Goal: Information Seeking & Learning: Learn about a topic

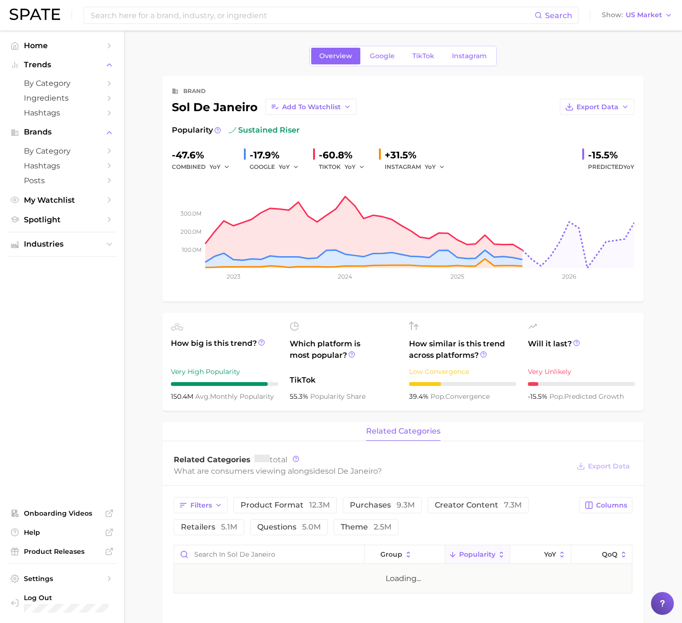
click at [165, 219] on div "brand sol de janeiro Add to Watchlist Export Data Popularity sustained riser -4…" at bounding box center [402, 189] width 481 height 226
click at [433, 64] on div "Overview Google TikTok Instagram" at bounding box center [402, 56] width 187 height 21
click at [431, 57] on span "TikTok" at bounding box center [423, 56] width 22 height 8
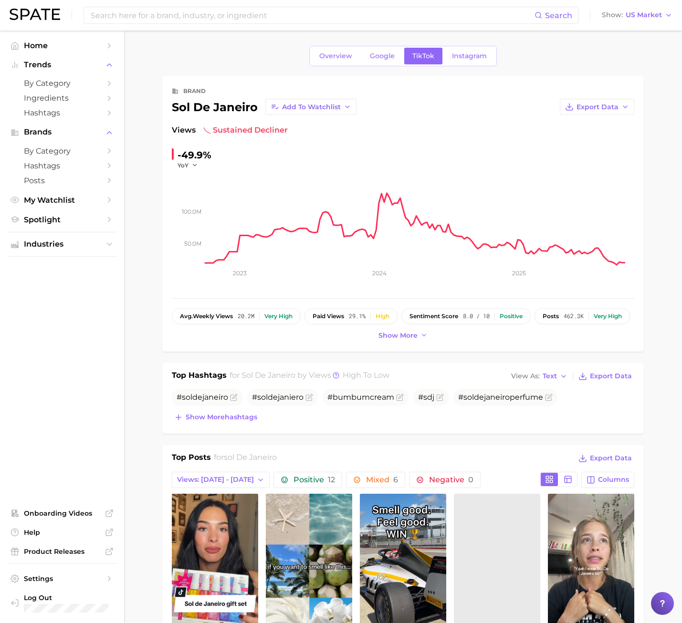
click at [51, 12] on img at bounding box center [35, 14] width 51 height 11
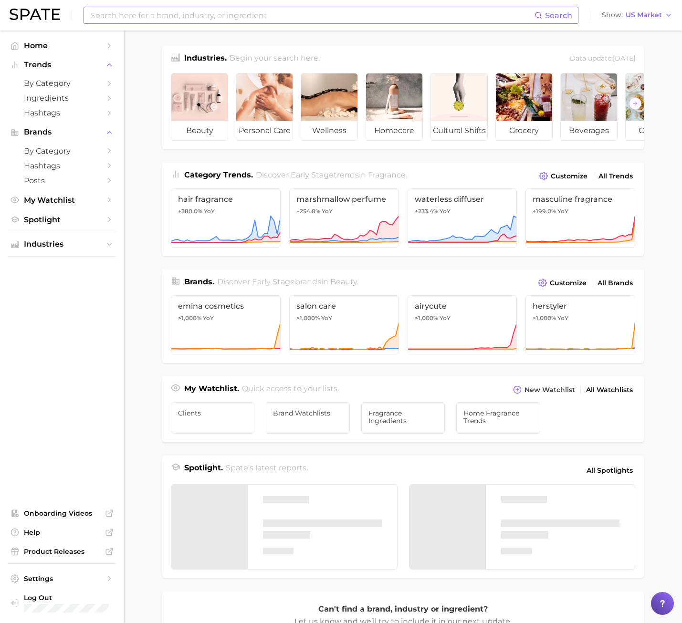
click at [184, 21] on input at bounding box center [312, 15] width 445 height 16
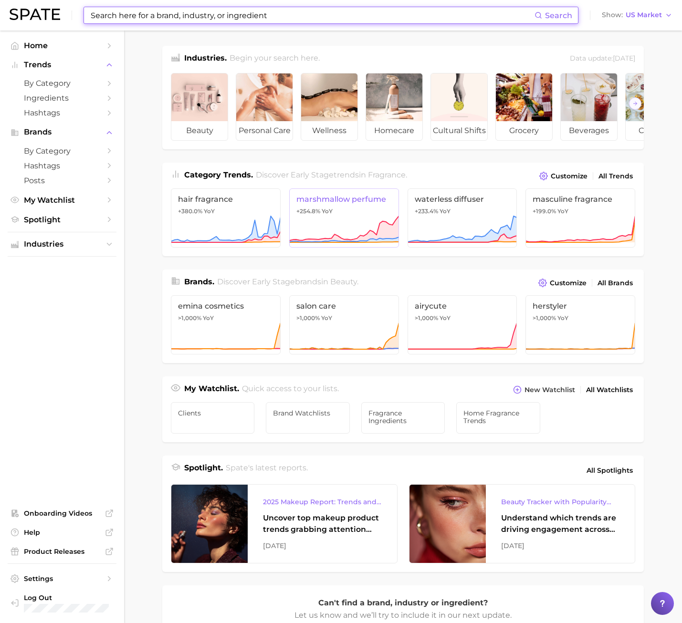
click at [295, 217] on link "marshmallow perfume +254.8% YoY" at bounding box center [344, 217] width 110 height 59
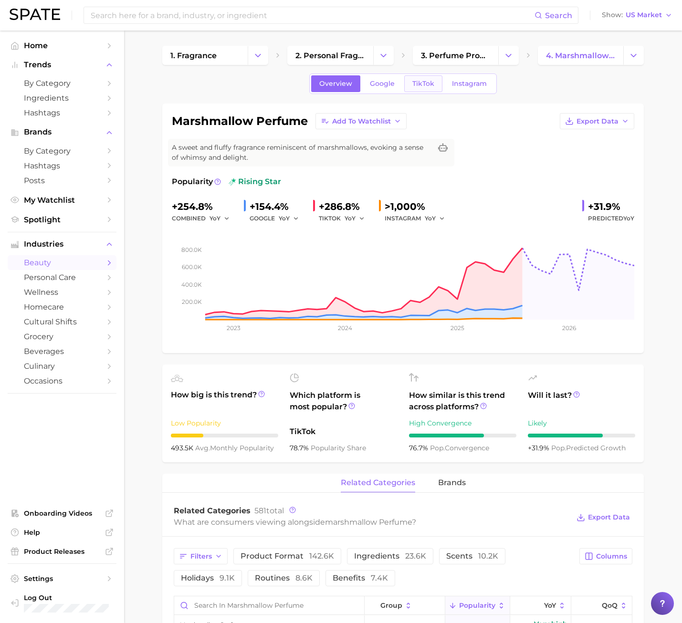
click at [426, 80] on span "TikTok" at bounding box center [423, 84] width 22 height 8
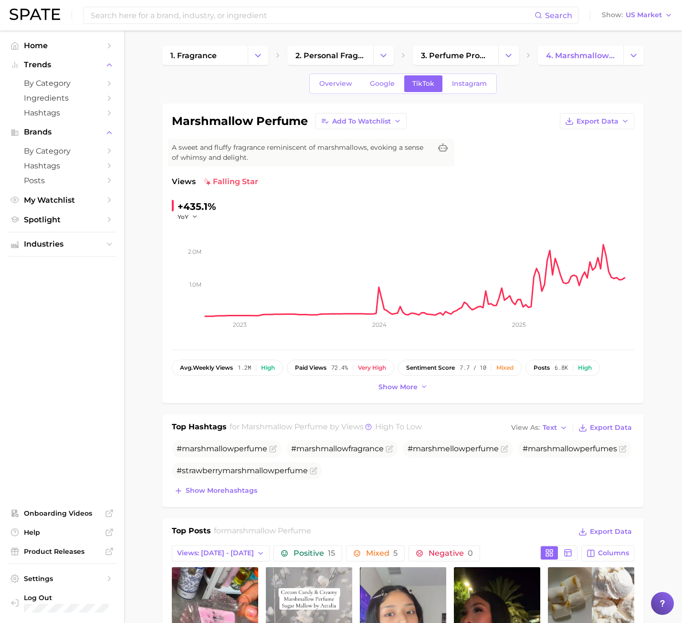
click at [59, 11] on img at bounding box center [35, 14] width 51 height 11
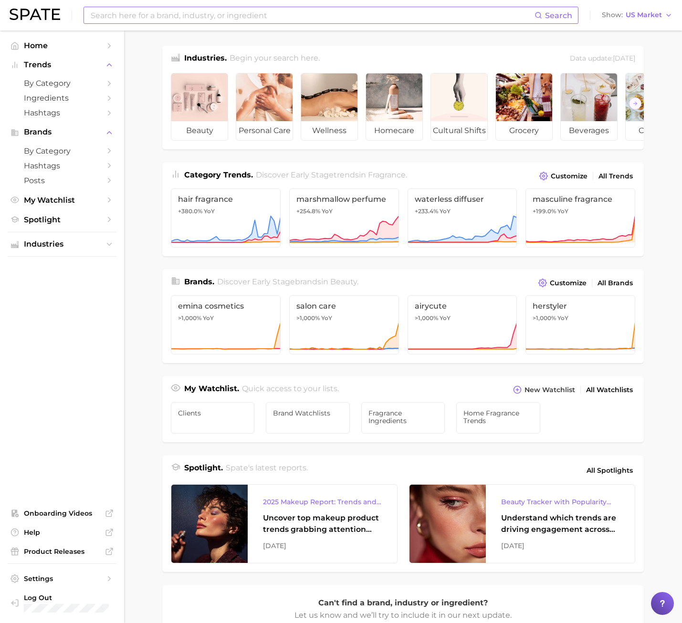
click at [179, 16] on input at bounding box center [312, 15] width 445 height 16
click at [166, 14] on input at bounding box center [312, 15] width 445 height 16
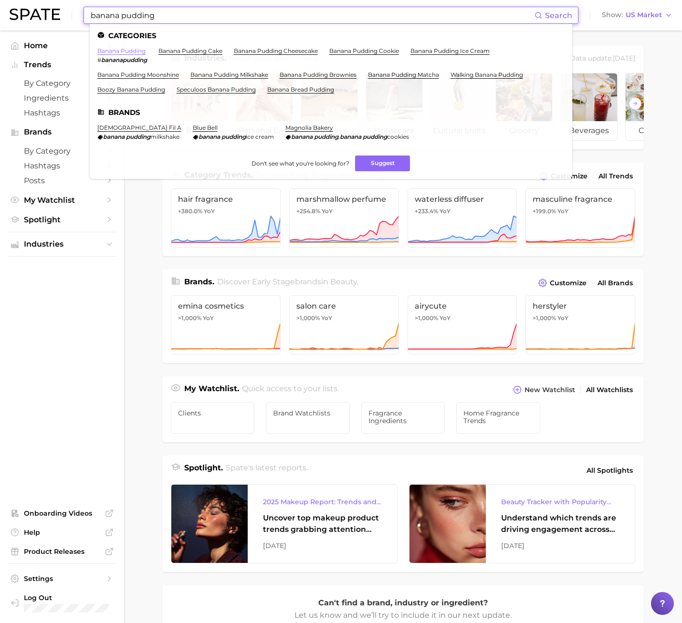
type input "banana pudding"
click at [136, 49] on link "banana pudding" at bounding box center [121, 50] width 48 height 7
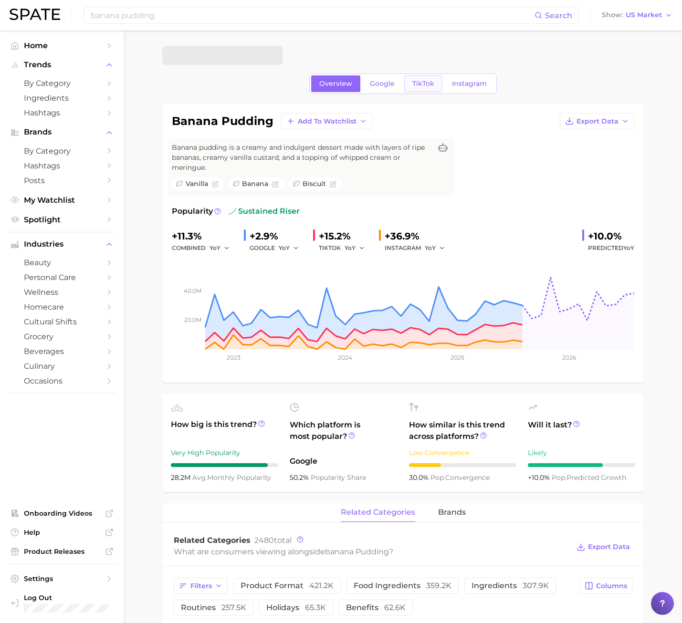
click at [429, 80] on span "TikTok" at bounding box center [423, 84] width 22 height 8
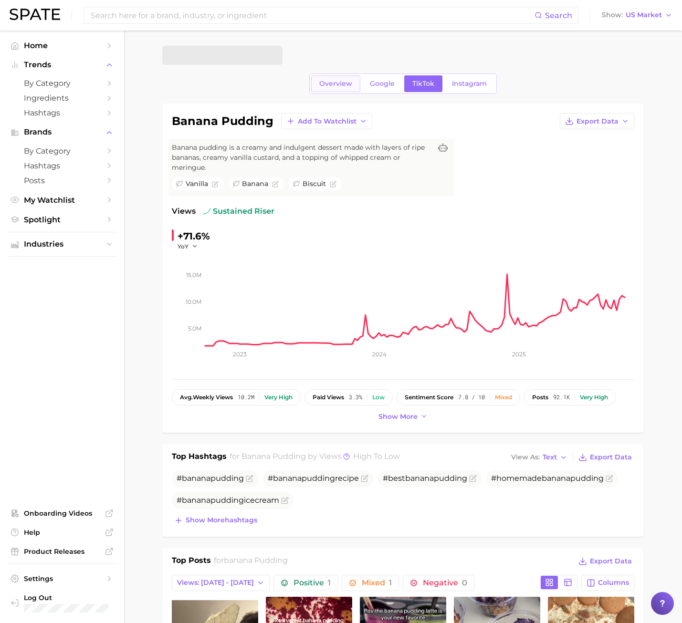
click at [338, 92] on link "Overview" at bounding box center [335, 83] width 49 height 17
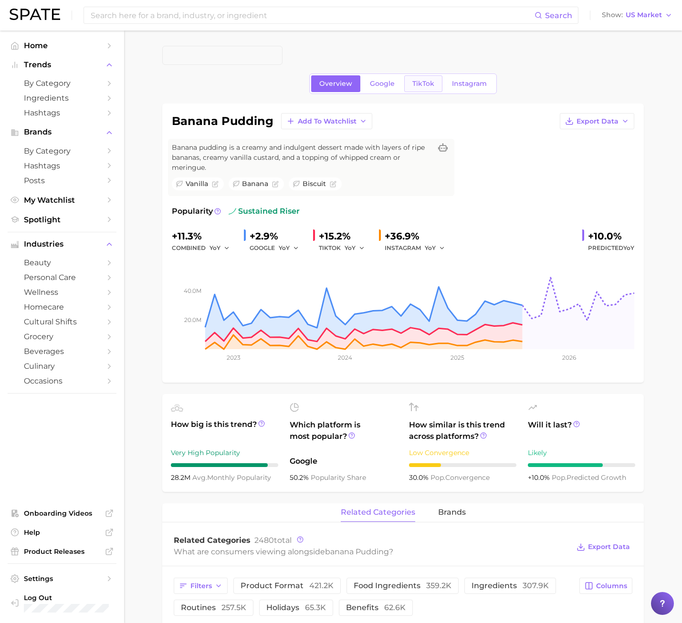
click at [412, 89] on link "TikTok" at bounding box center [423, 83] width 38 height 17
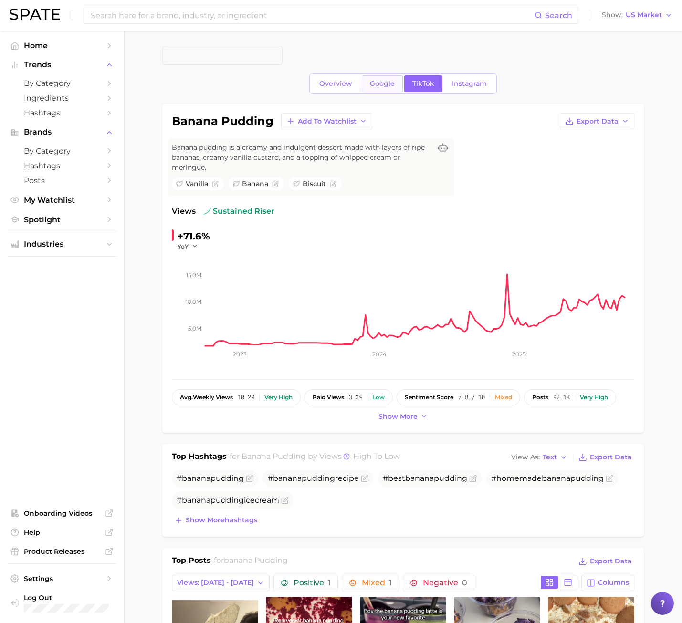
click at [381, 89] on link "Google" at bounding box center [382, 83] width 41 height 17
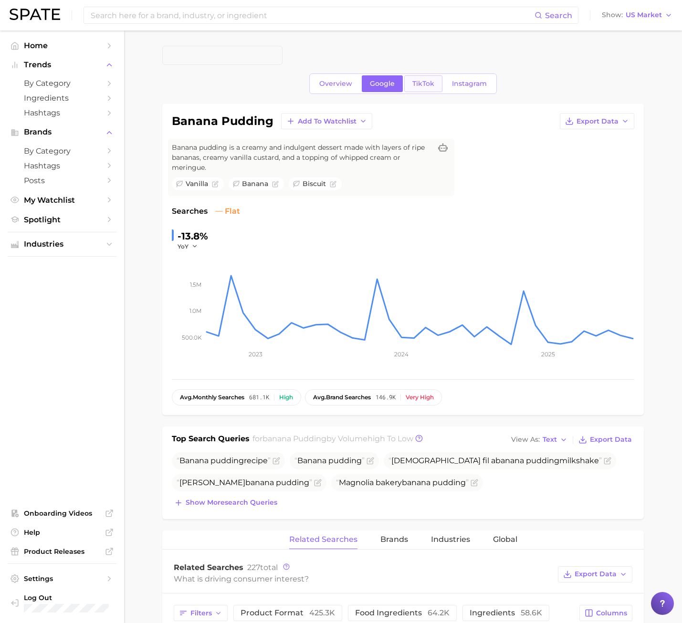
click at [415, 85] on span "TikTok" at bounding box center [423, 84] width 22 height 8
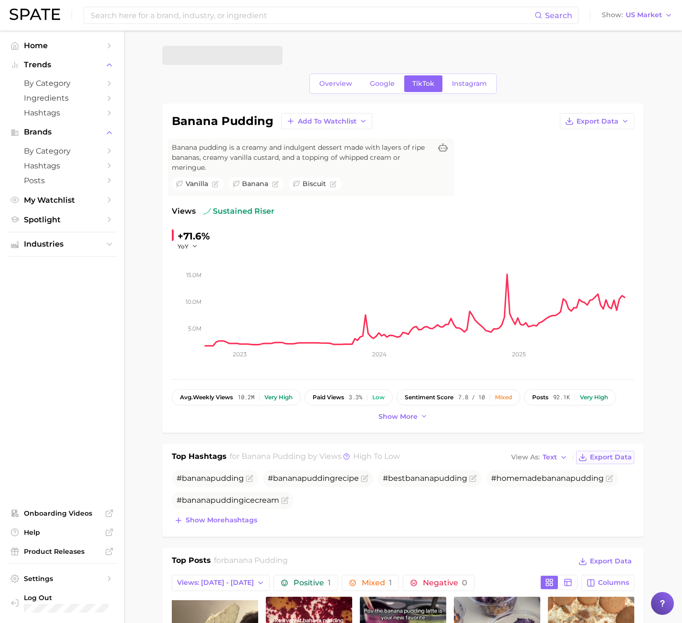
click at [617, 451] on button "Export Data" at bounding box center [605, 457] width 58 height 13
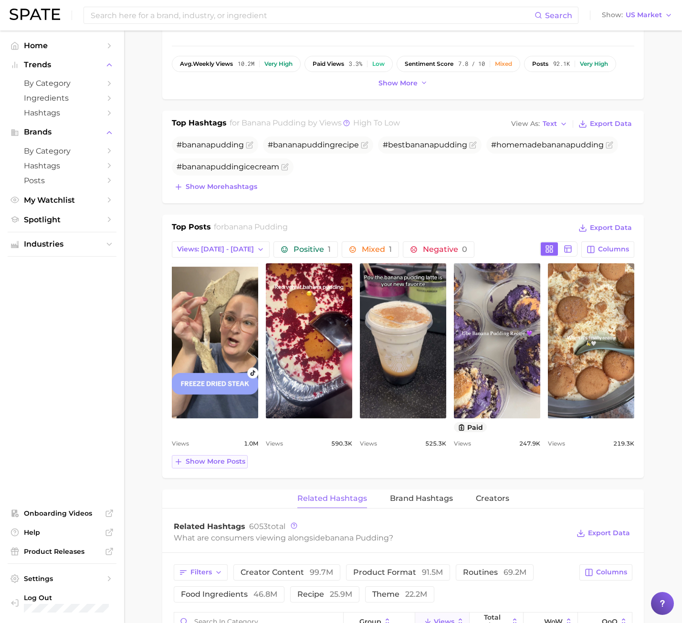
scroll to position [334, 0]
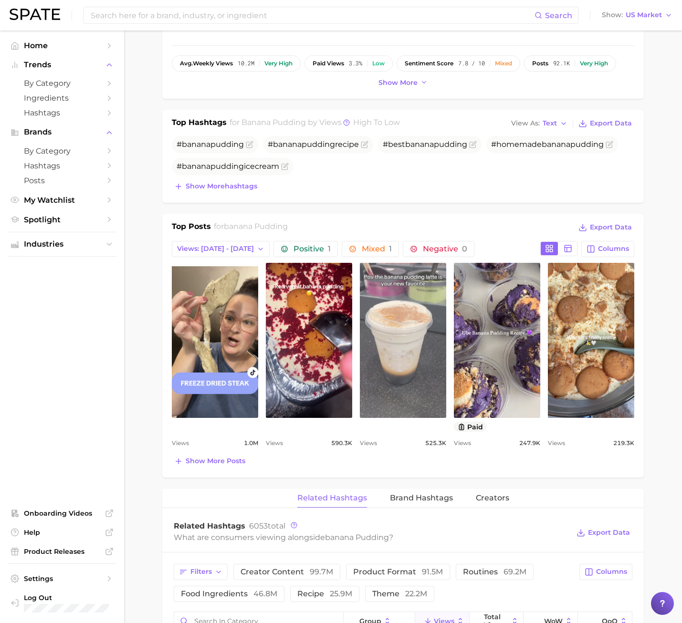
click at [374, 381] on link "view post on TikTok" at bounding box center [403, 340] width 86 height 155
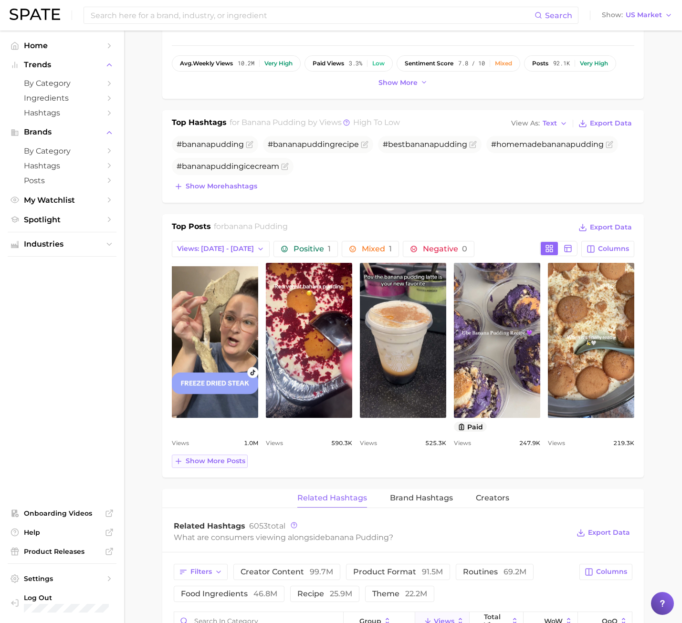
click at [240, 464] on span "Show more posts" at bounding box center [216, 461] width 60 height 8
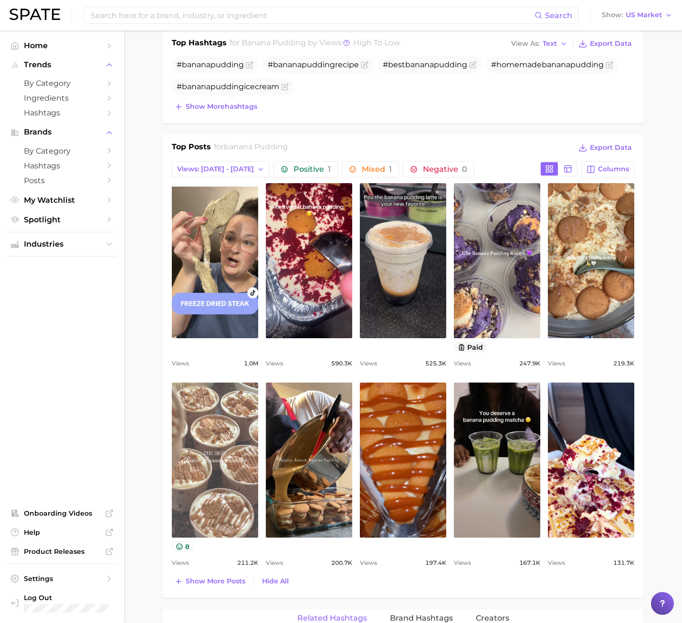
scroll to position [477, 0]
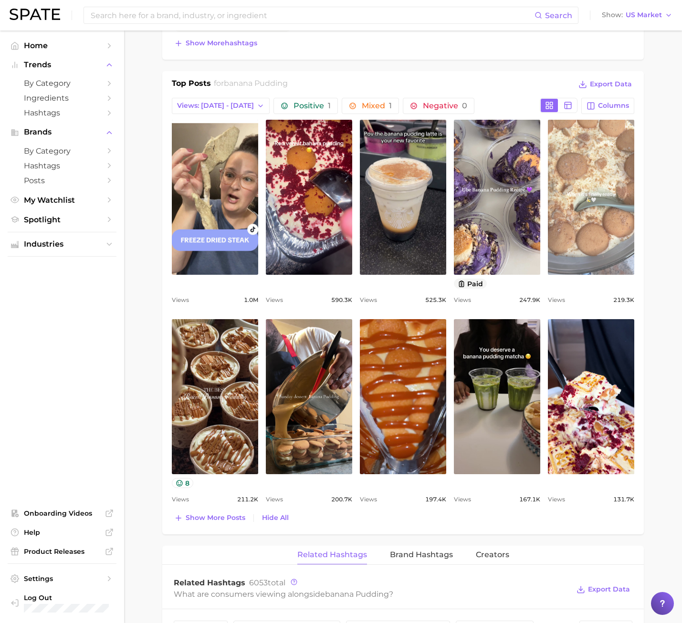
click at [613, 183] on link "view post on TikTok" at bounding box center [591, 197] width 86 height 155
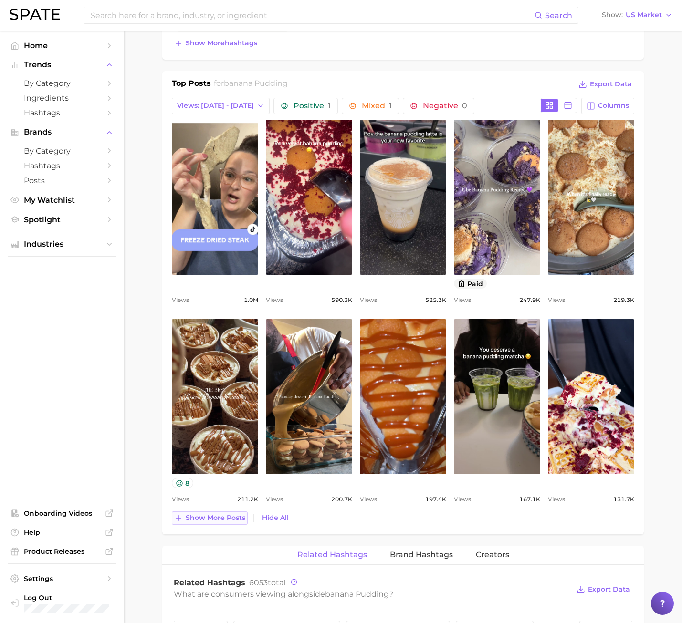
click at [216, 517] on span "Show more posts" at bounding box center [216, 518] width 60 height 8
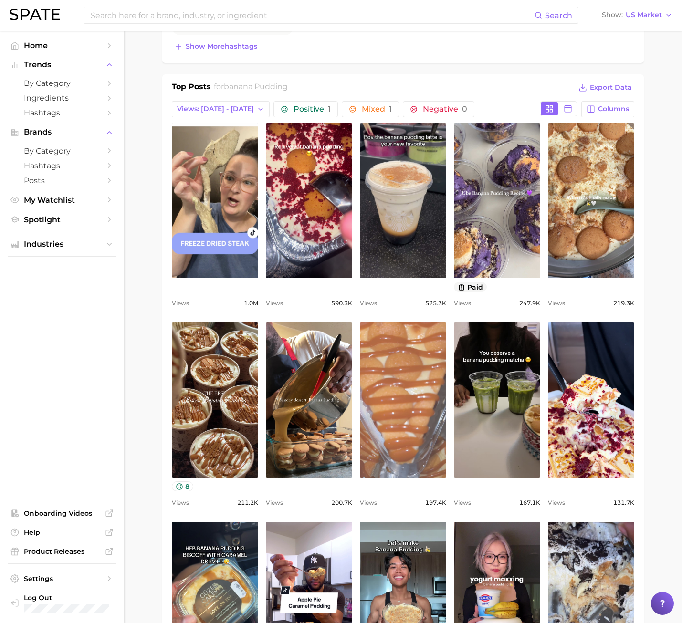
scroll to position [382, 0]
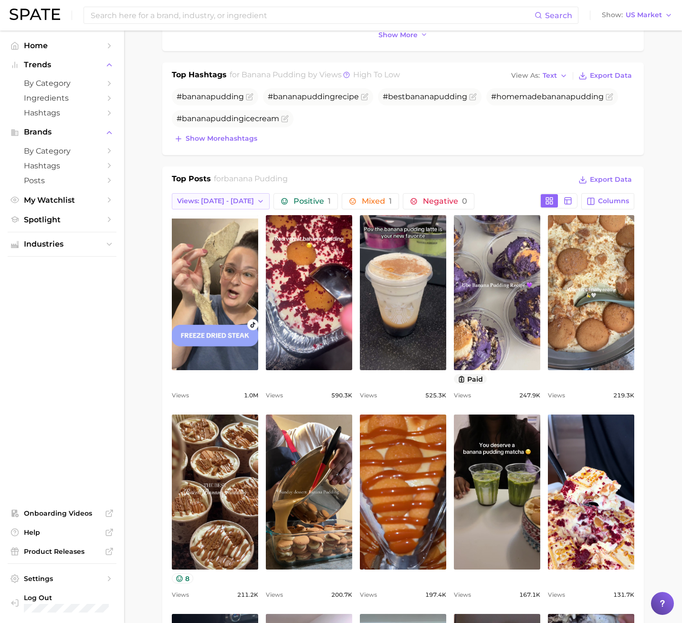
click at [227, 197] on span "Views: [DATE] - [DATE]" at bounding box center [215, 201] width 77 height 8
click at [215, 230] on button "Views: [DATE] - [DATE]" at bounding box center [224, 236] width 105 height 17
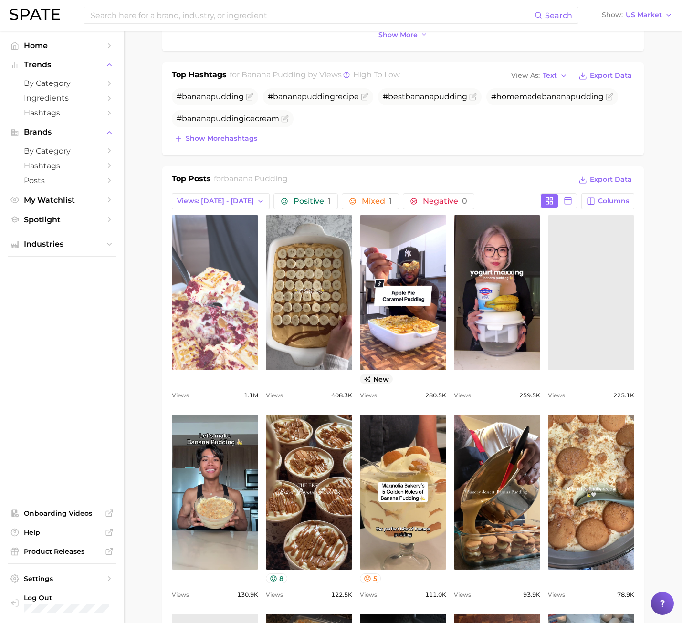
scroll to position [0, 0]
click at [225, 321] on link "view post on TikTok" at bounding box center [215, 292] width 86 height 155
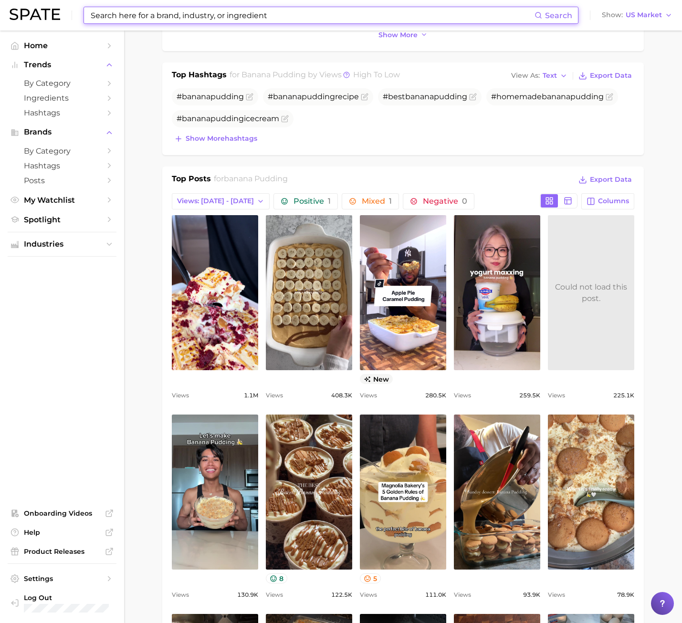
click at [220, 16] on input at bounding box center [312, 15] width 445 height 16
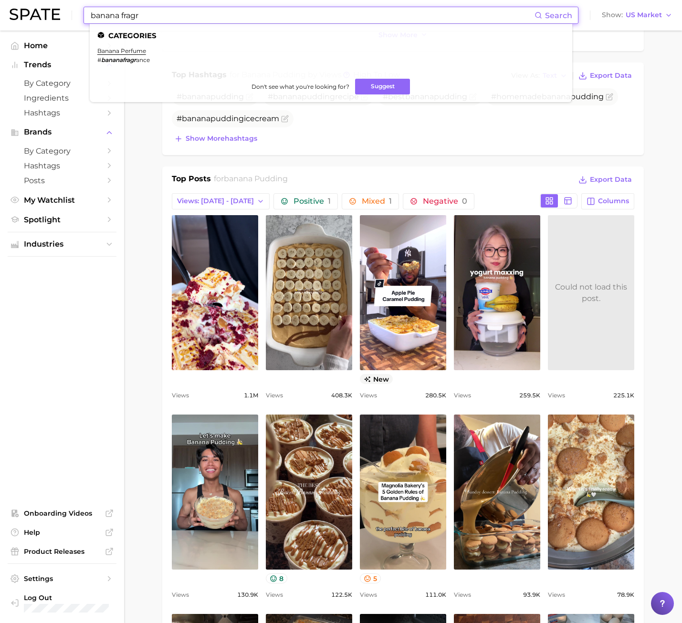
type input "banana fragr"
click at [146, 47] on ul "Categories banana perfume # bananafragr ance Don't see what you're looking for?…" at bounding box center [331, 63] width 482 height 78
click at [143, 49] on link "banana perfume" at bounding box center [121, 50] width 49 height 7
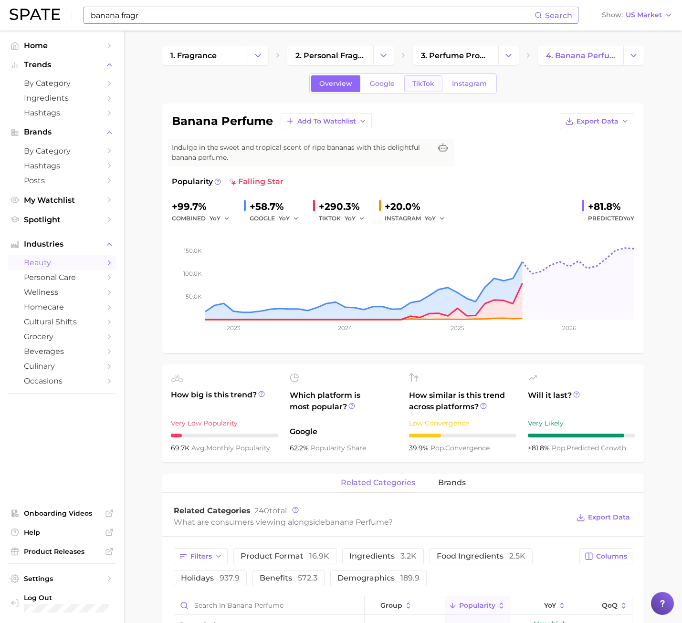
click at [425, 87] on span "TikTok" at bounding box center [423, 84] width 22 height 8
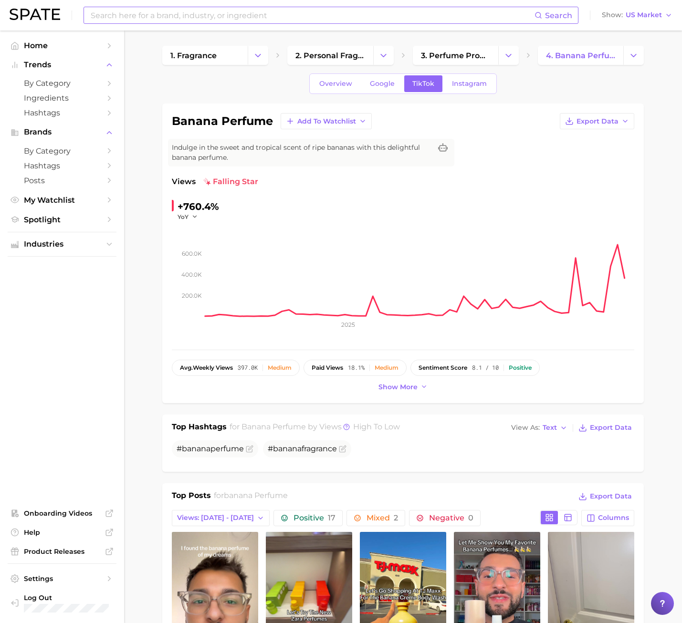
click at [167, 293] on div "banana perfume Add to Watchlist Export Data Indulge in the sweet and tropical s…" at bounding box center [402, 254] width 481 height 300
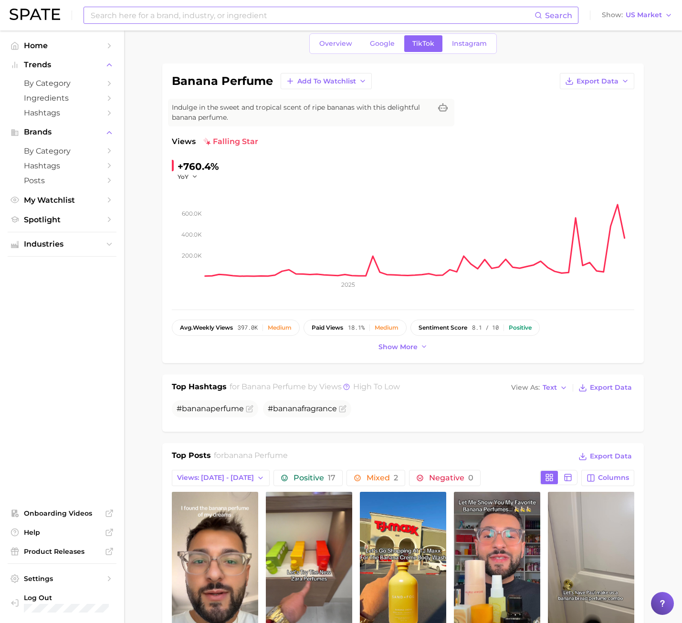
scroll to position [238, 0]
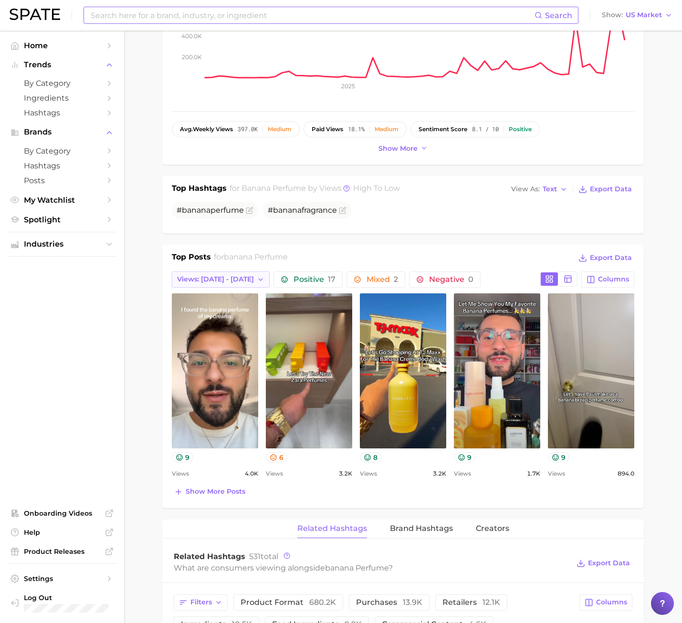
click at [226, 279] on span "Views: [DATE] - [DATE]" at bounding box center [215, 279] width 77 height 8
click at [216, 313] on span "Views: [DATE] - [DATE]" at bounding box center [214, 314] width 77 height 8
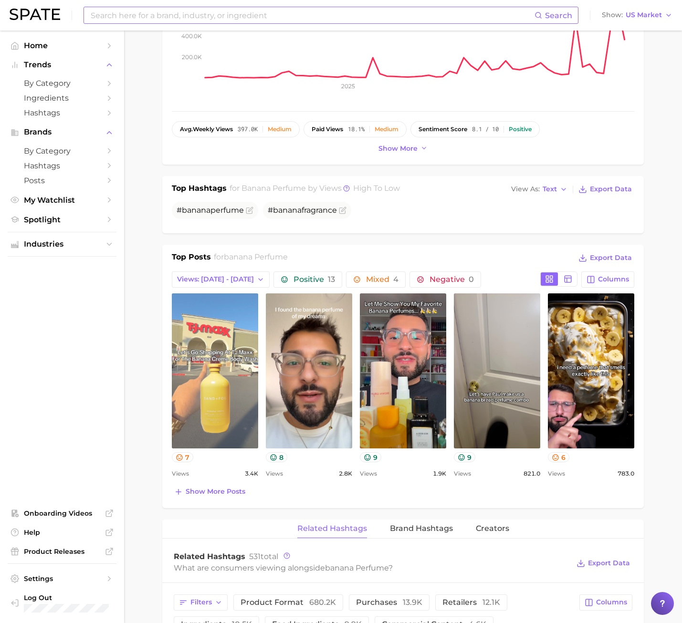
scroll to position [0, 0]
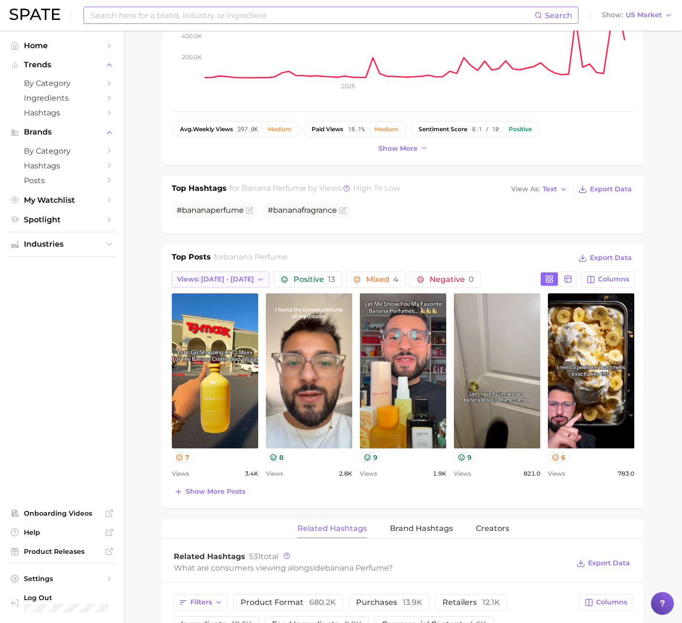
click at [233, 275] on span "Views: [DATE] - [DATE]" at bounding box center [215, 279] width 77 height 8
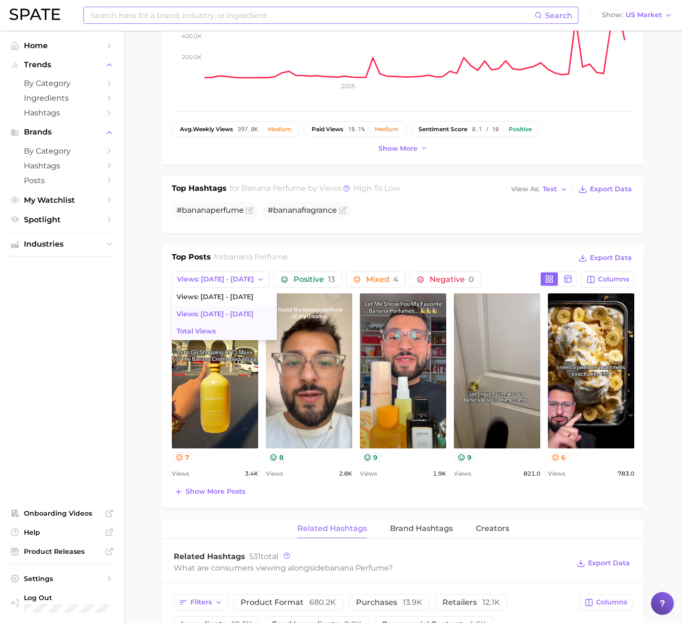
click at [215, 329] on span "Total Views" at bounding box center [195, 331] width 39 height 8
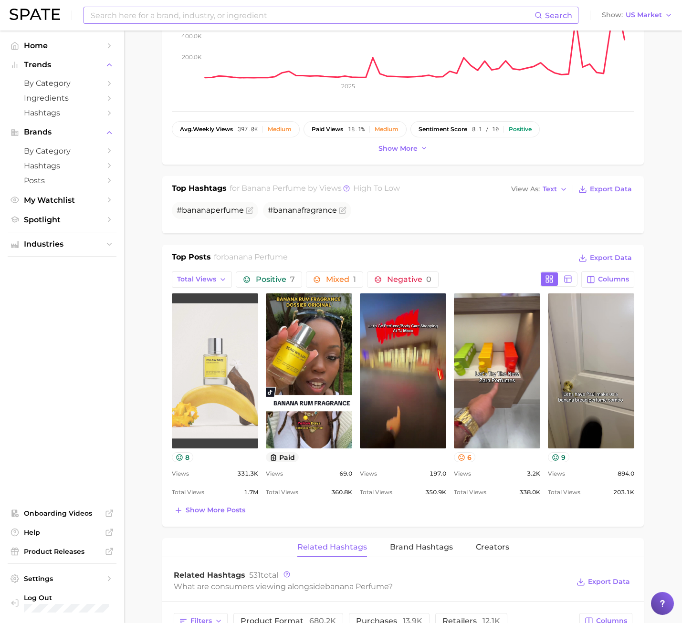
click at [228, 392] on link "view post on TikTok" at bounding box center [215, 370] width 86 height 155
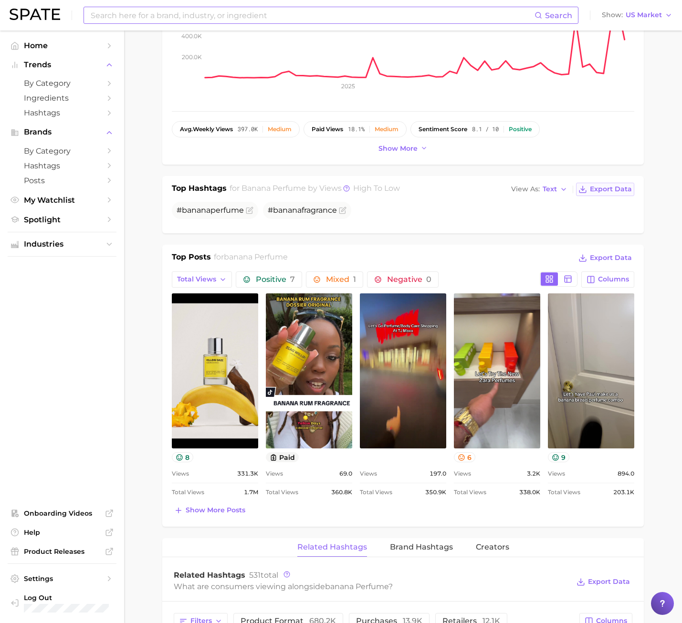
click at [601, 190] on span "Export Data" at bounding box center [611, 189] width 42 height 8
click at [664, 61] on main "1. fragrance 2. personal fragrance 3. perfume products 4. banana perfume Overvi…" at bounding box center [403, 567] width 558 height 1551
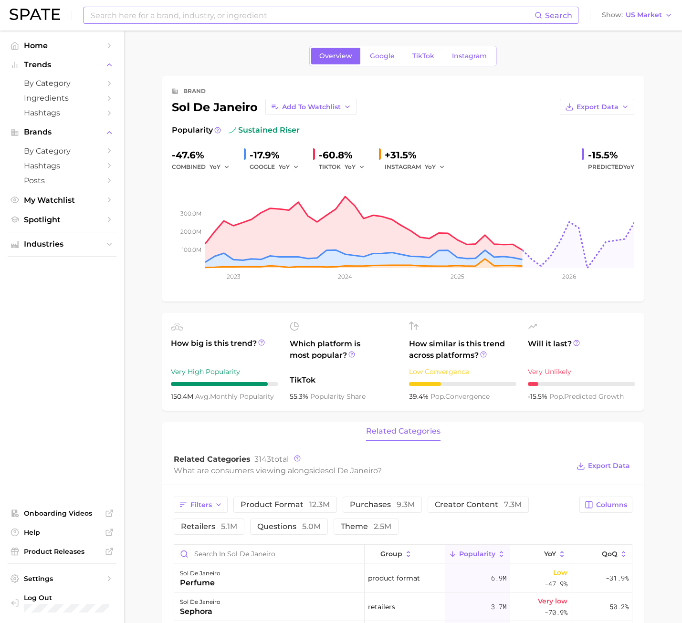
click at [214, 18] on input at bounding box center [312, 15] width 445 height 16
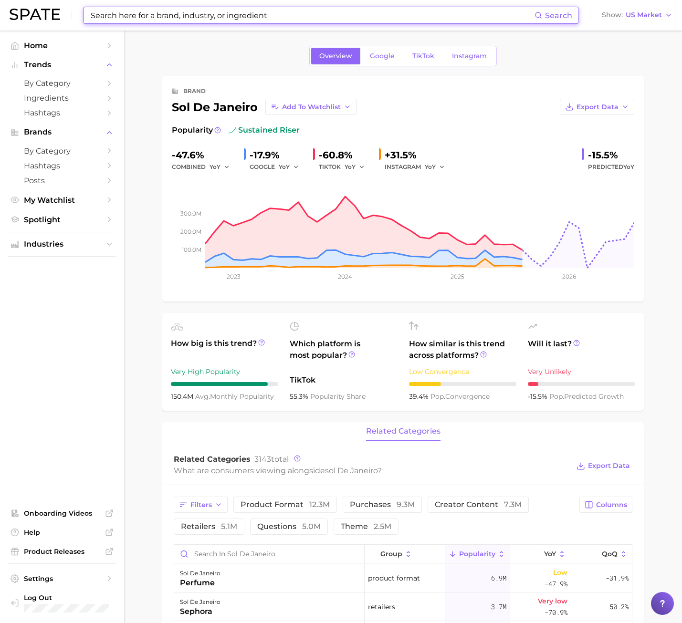
type input "a"
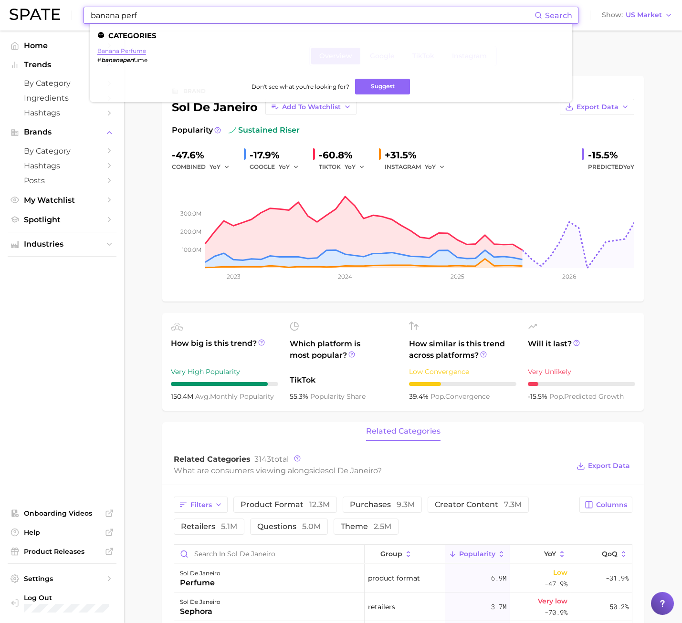
type input "banana perf"
click at [123, 50] on link "banana perfume" at bounding box center [121, 50] width 49 height 7
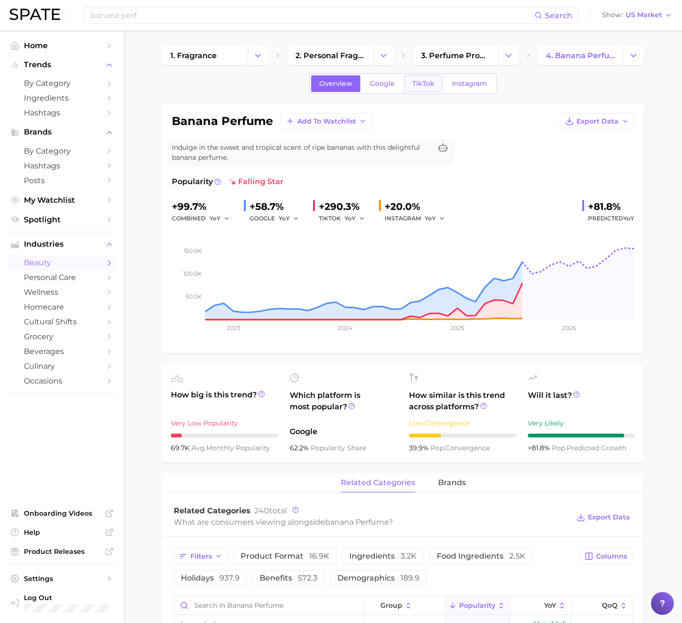
click at [413, 80] on span "TikTok" at bounding box center [423, 84] width 22 height 8
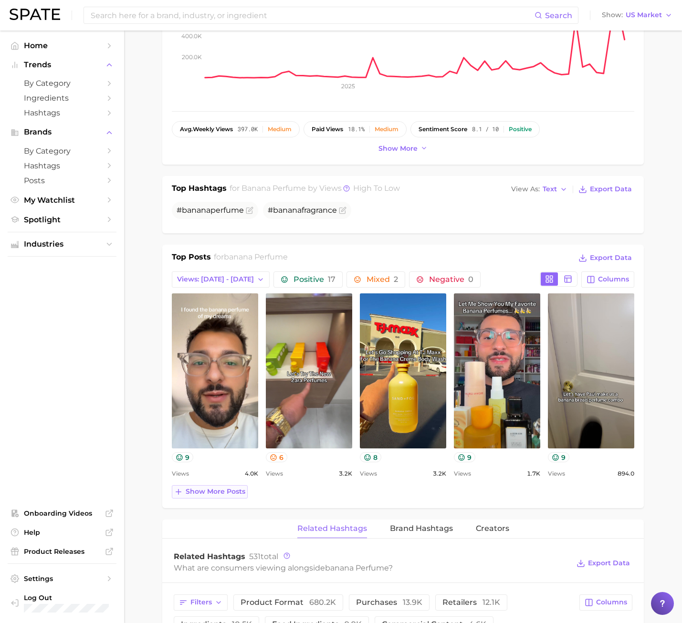
click at [198, 485] on button "Show more posts" at bounding box center [210, 491] width 76 height 13
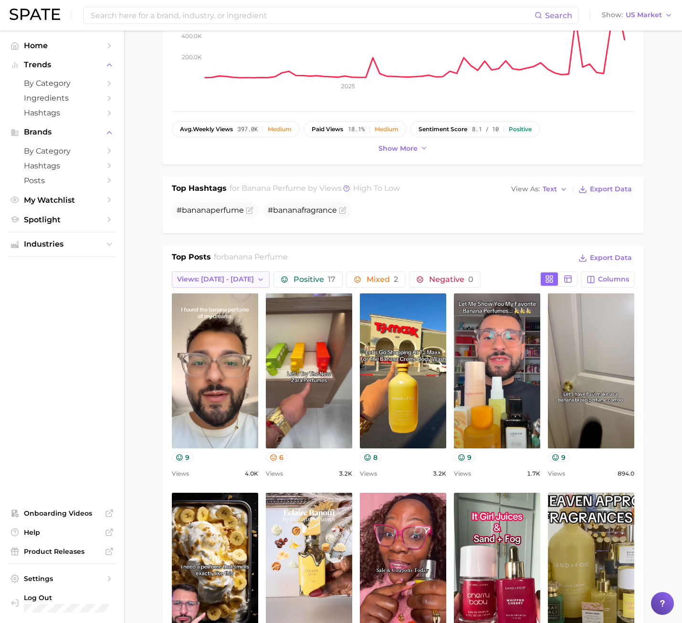
click at [228, 282] on span "Views: [DATE] - [DATE]" at bounding box center [215, 279] width 77 height 8
click at [212, 332] on span "Total Views" at bounding box center [195, 331] width 39 height 8
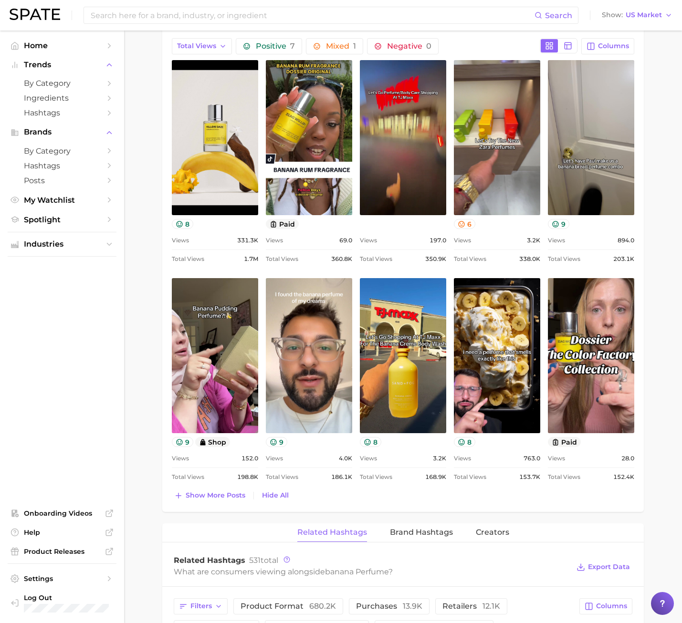
scroll to position [477, 0]
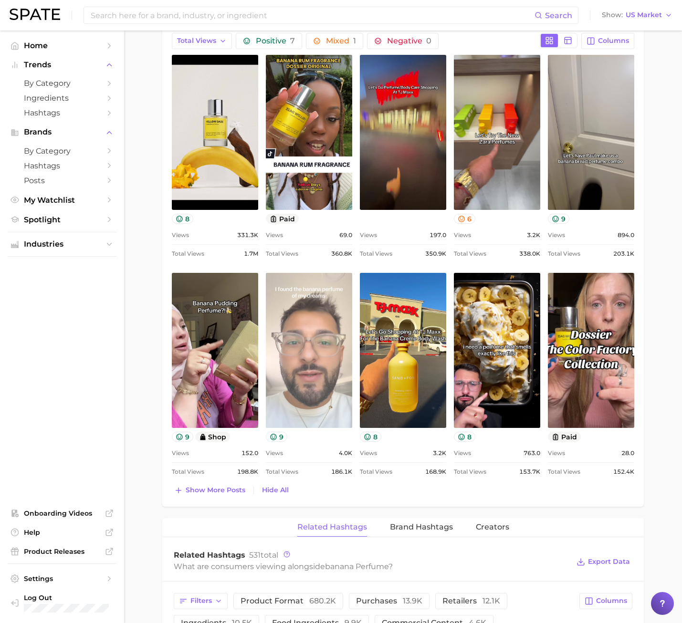
click at [303, 319] on link "view post on TikTok" at bounding box center [309, 350] width 86 height 155
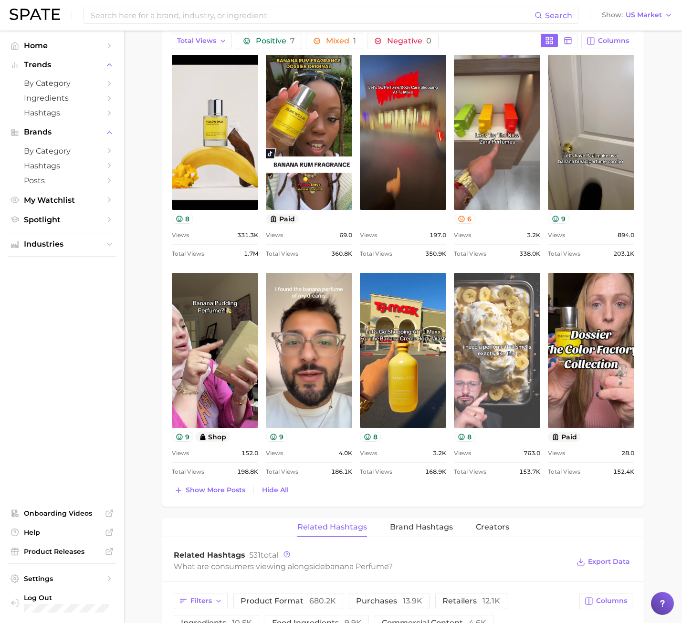
click at [487, 302] on link "view post on TikTok" at bounding box center [497, 350] width 86 height 155
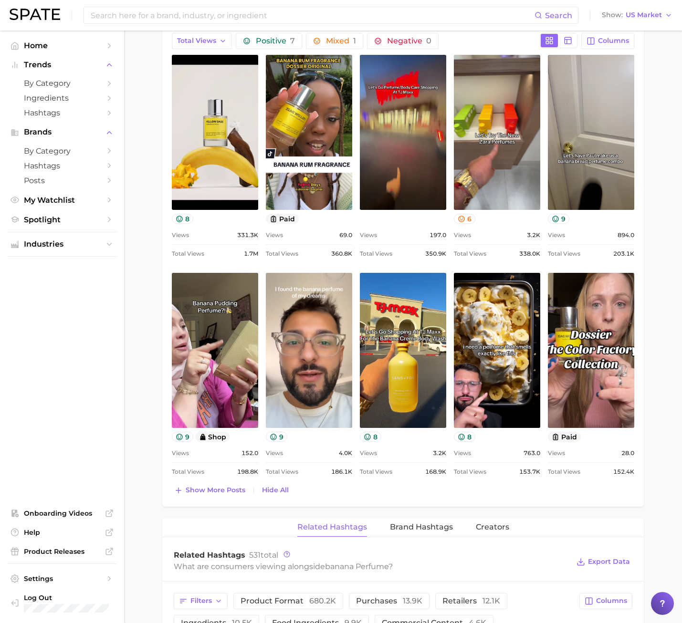
click at [157, 24] on div "Search Show US Market" at bounding box center [341, 15] width 663 height 31
click at [154, 17] on input at bounding box center [312, 15] width 445 height 16
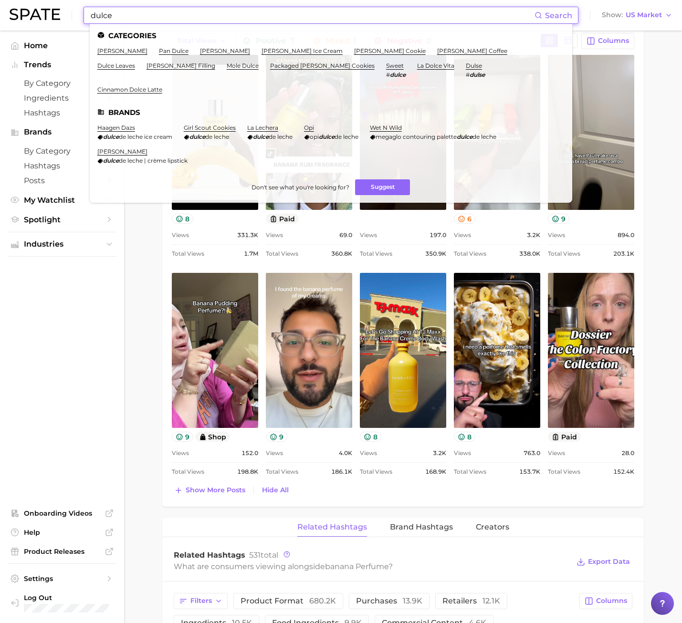
type input "dulce"
click at [132, 55] on ul "dulce de leche pan dulce dulce de coco dulce de leche ice cream dulce de leche …" at bounding box center [330, 73] width 467 height 53
click at [131, 51] on link "dulce de leche" at bounding box center [122, 50] width 50 height 7
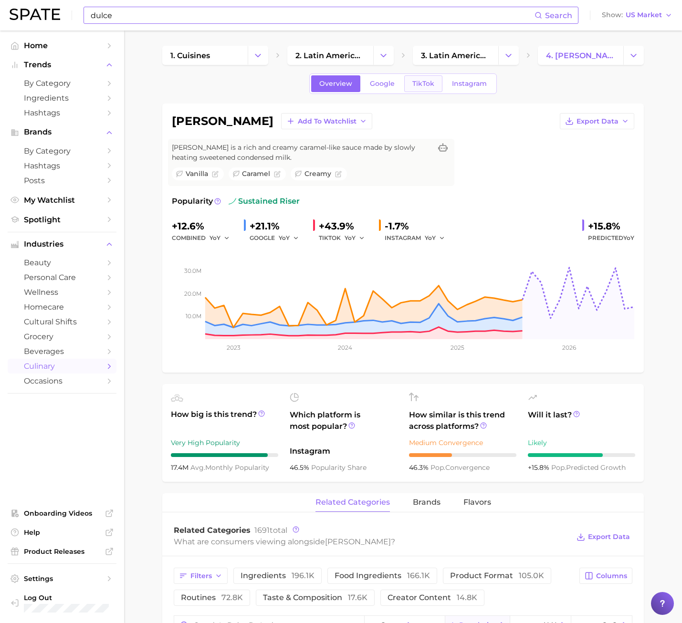
click at [415, 92] on link "TikTok" at bounding box center [423, 83] width 38 height 17
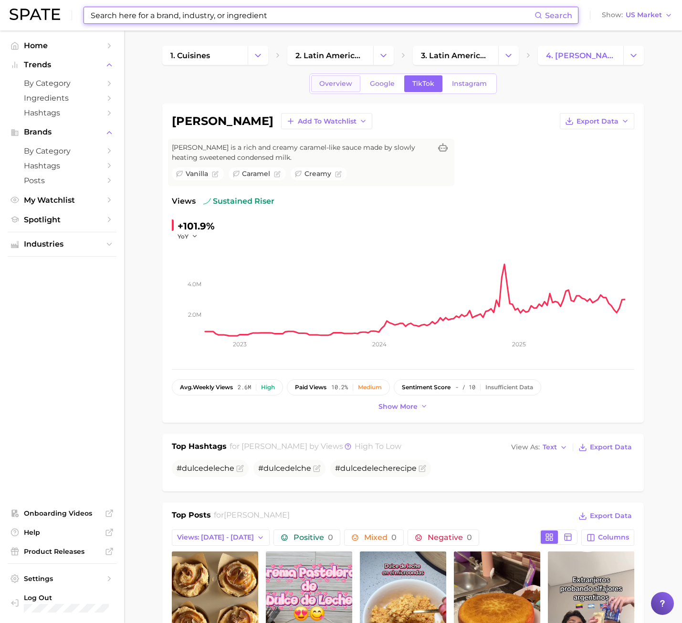
click at [331, 86] on span "Overview" at bounding box center [335, 84] width 33 height 8
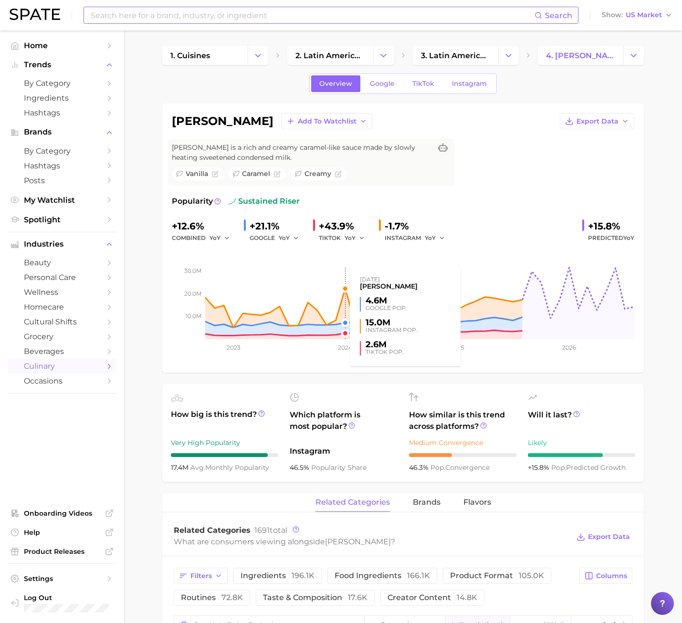
click at [339, 283] on rect at bounding box center [403, 291] width 462 height 95
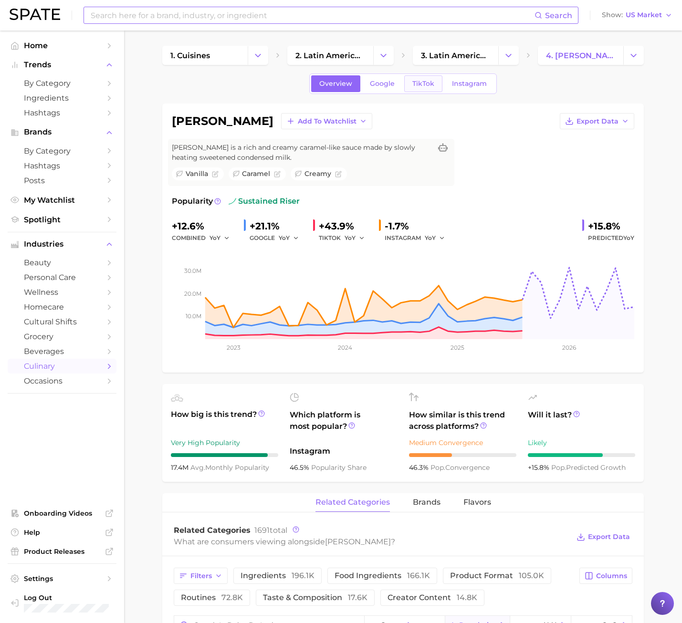
click at [424, 83] on span "TikTok" at bounding box center [423, 84] width 22 height 8
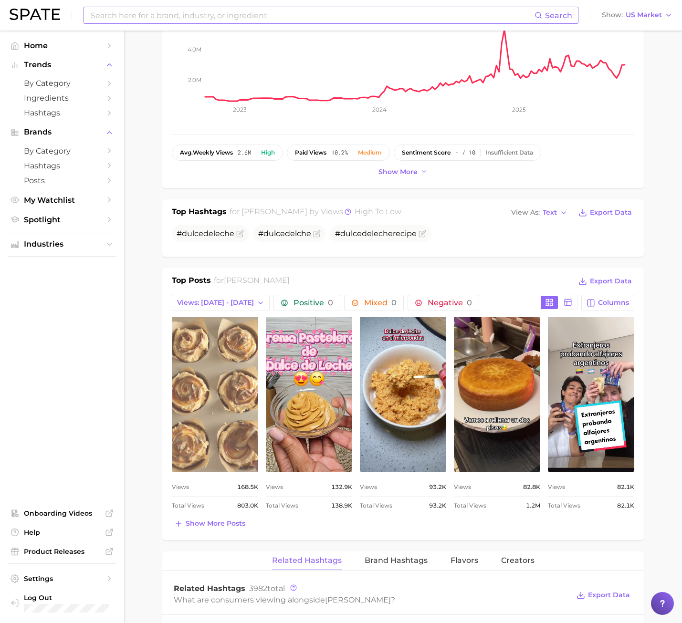
scroll to position [238, 0]
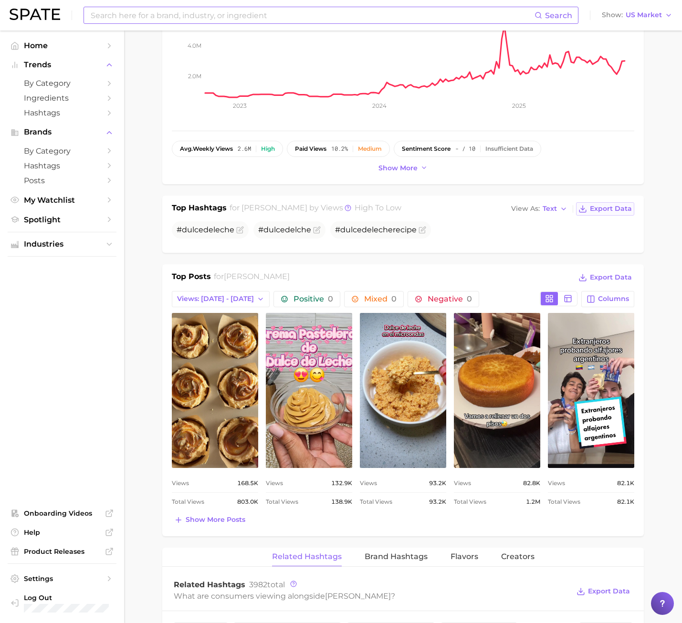
click at [600, 212] on span "Export Data" at bounding box center [611, 209] width 42 height 8
click at [652, 155] on main "1. cuisines 2. latin american cuisine 3. latin american cuisine 4. dulce de lec…" at bounding box center [403, 572] width 558 height 1560
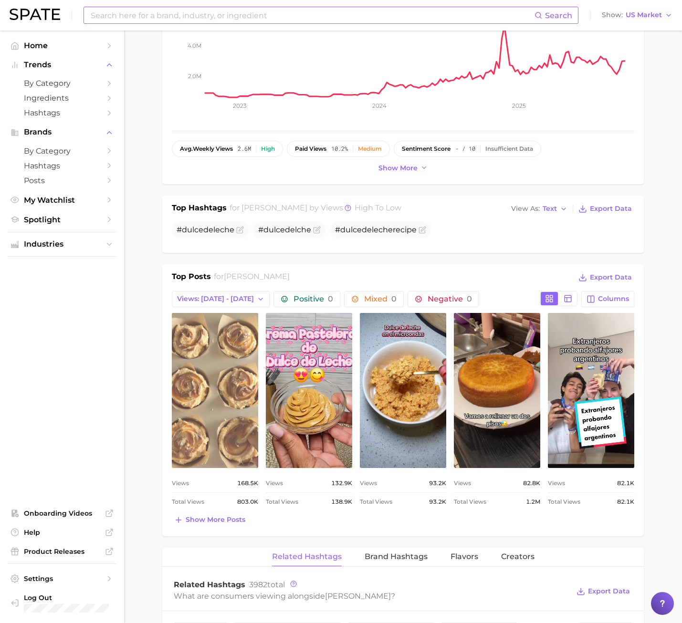
click at [228, 436] on link "view post on TikTok" at bounding box center [215, 390] width 86 height 155
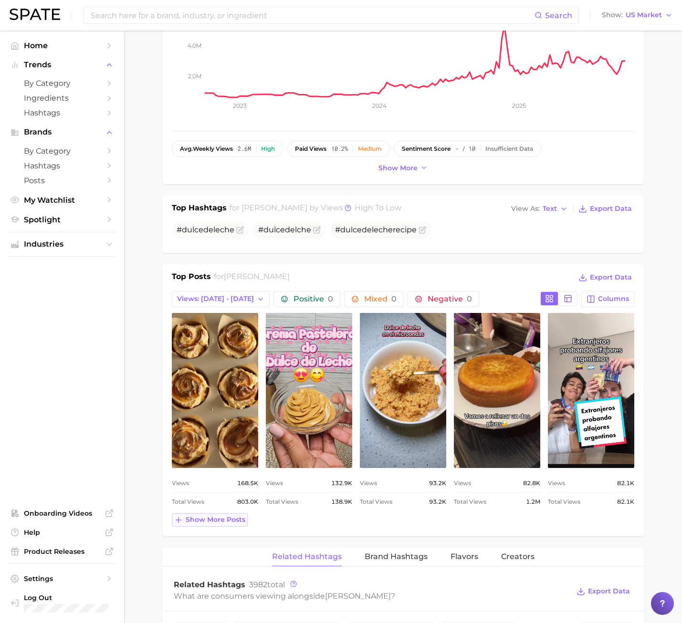
click at [220, 516] on span "Show more posts" at bounding box center [216, 520] width 60 height 8
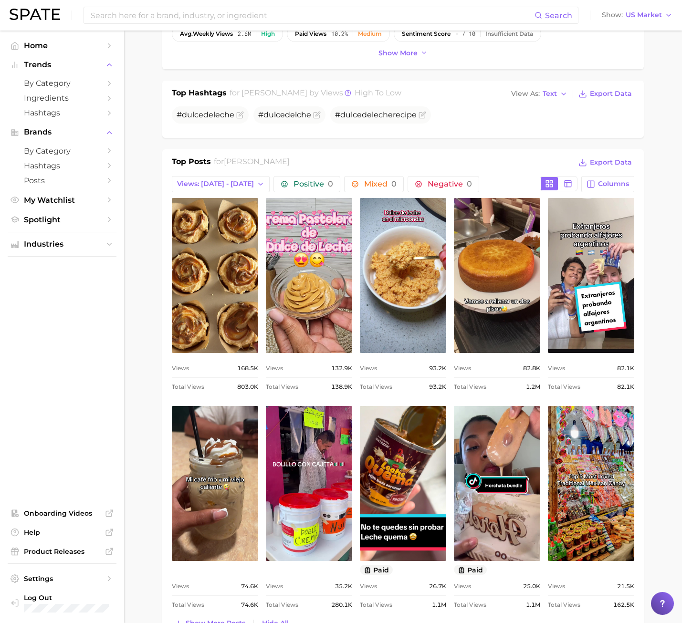
scroll to position [477, 0]
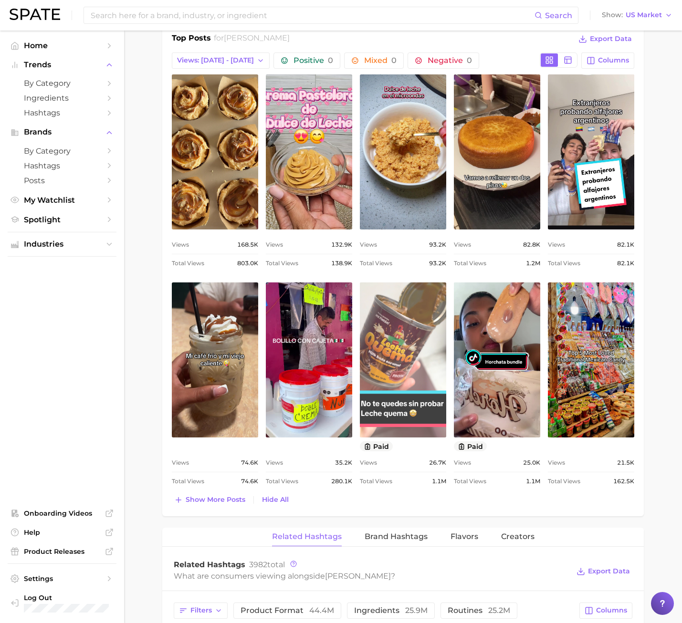
click at [423, 366] on link "view post on TikTok" at bounding box center [403, 359] width 86 height 155
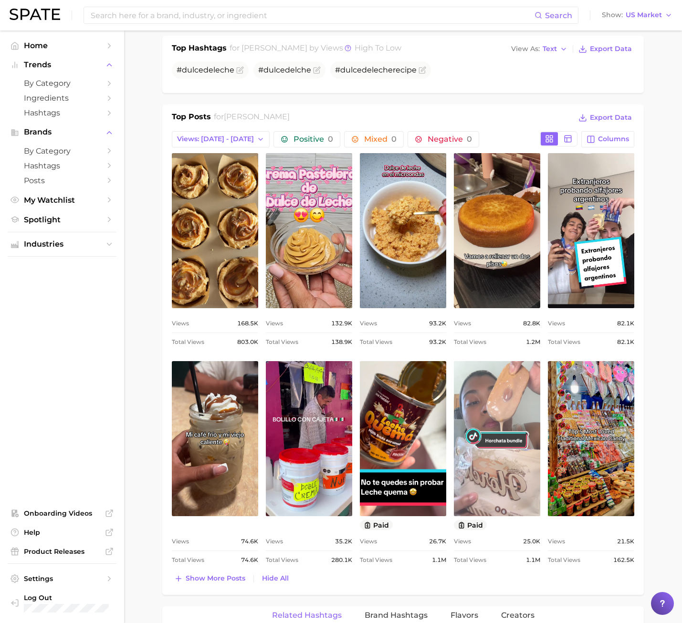
scroll to position [382, 0]
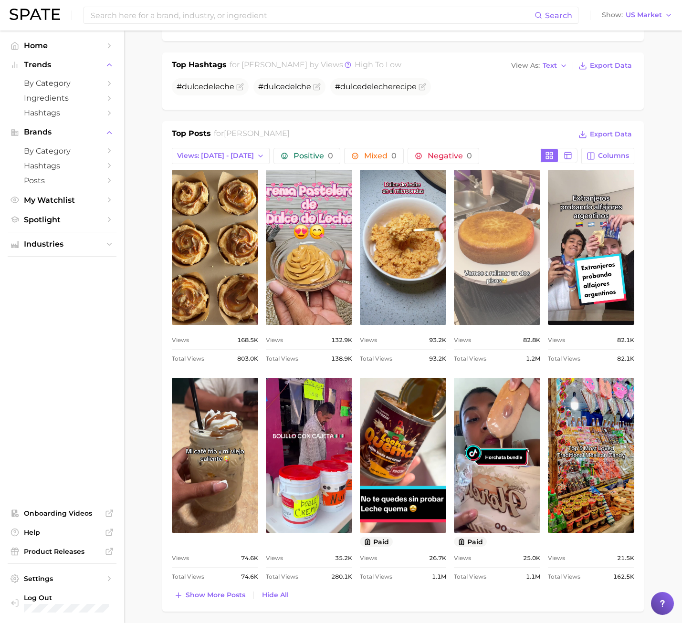
click at [512, 281] on link "view post on TikTok" at bounding box center [497, 247] width 86 height 155
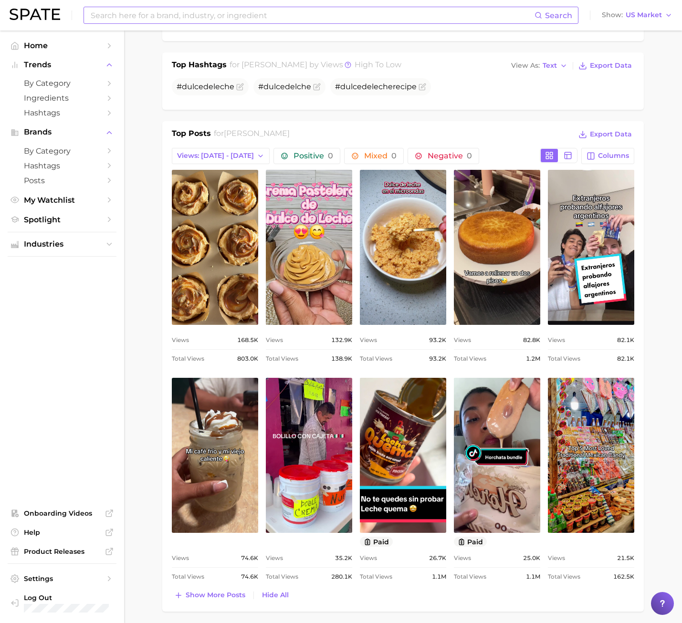
click at [145, 17] on input at bounding box center [312, 15] width 445 height 16
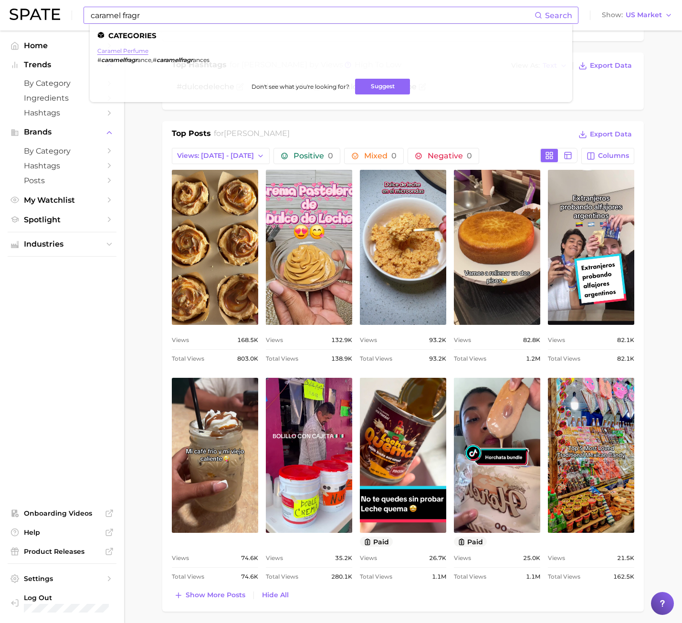
click at [122, 48] on link "caramel perfume" at bounding box center [122, 50] width 51 height 7
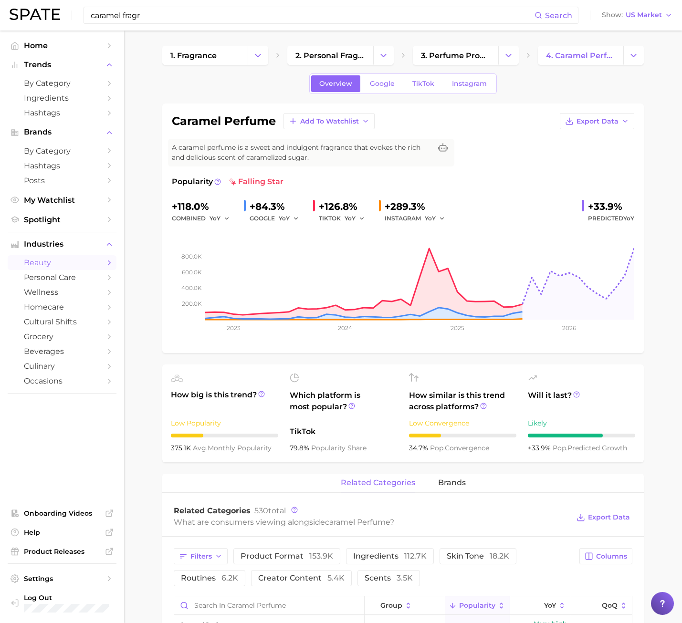
drag, startPoint x: 145, startPoint y: 17, endPoint x: 13, endPoint y: 15, distance: 131.2
click at [13, 15] on div "caramel fragr Search Show US Market" at bounding box center [341, 15] width 663 height 31
type input "d"
drag, startPoint x: 161, startPoint y: 425, endPoint x: 219, endPoint y: 335, distance: 108.0
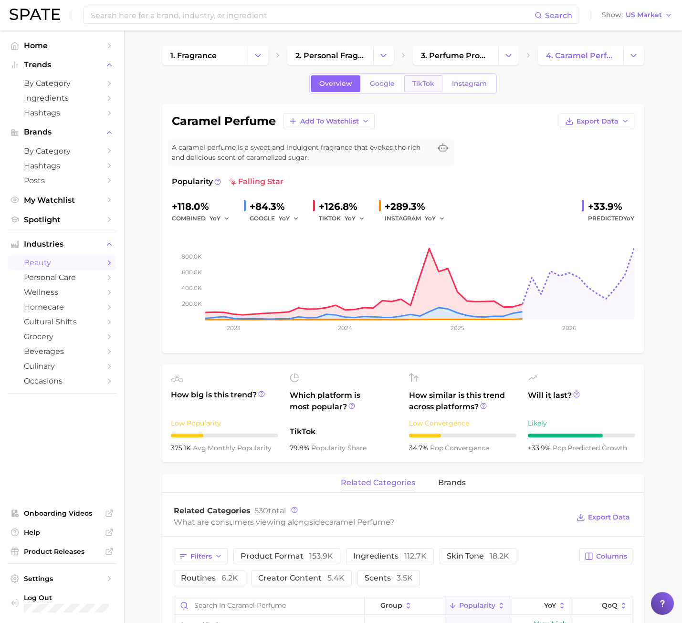
click at [432, 82] on span "TikTok" at bounding box center [423, 84] width 22 height 8
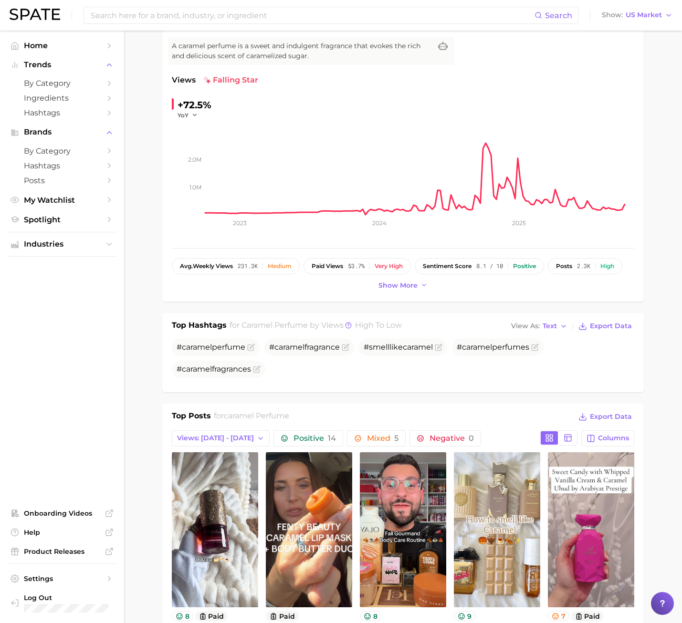
scroll to position [191, 0]
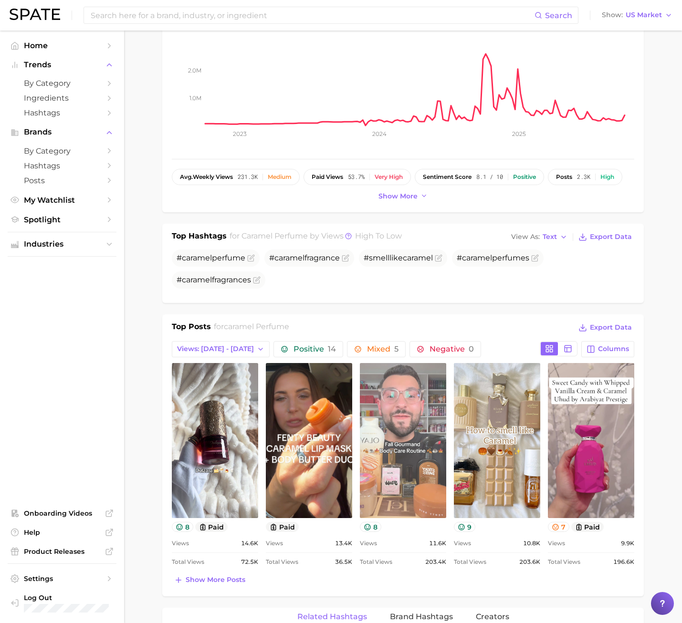
click at [433, 471] on link "view post on TikTok" at bounding box center [403, 440] width 86 height 155
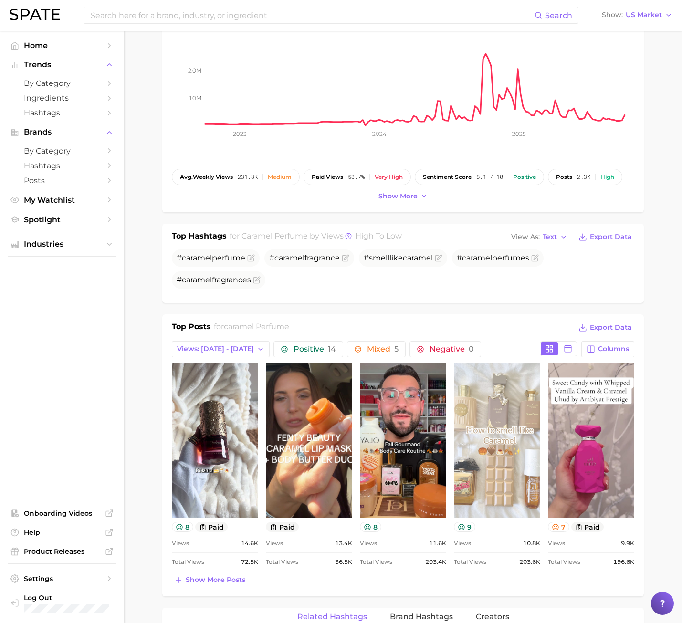
click at [511, 486] on link "view post on TikTok" at bounding box center [497, 440] width 86 height 155
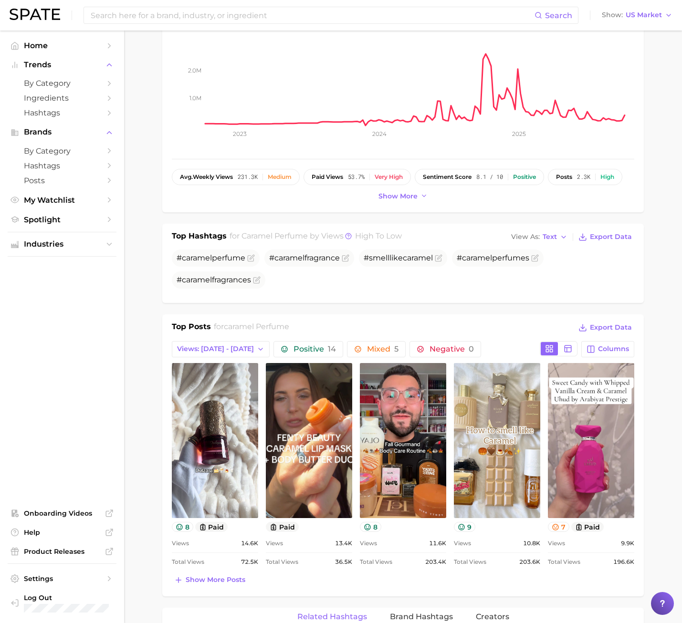
click at [198, 357] on div "Top Posts for caramel perfume Export Data Views: Sep 28 - Oct 5 Positive 14 Mix…" at bounding box center [403, 454] width 462 height 266
click at [198, 353] on span "Views: [DATE] - [DATE]" at bounding box center [215, 349] width 77 height 8
click at [204, 399] on span "Total Views" at bounding box center [195, 401] width 39 height 8
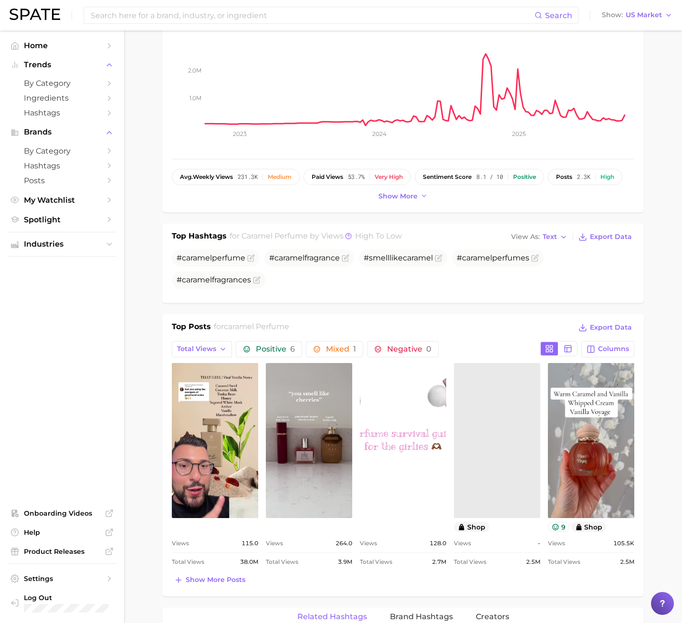
scroll to position [0, 0]
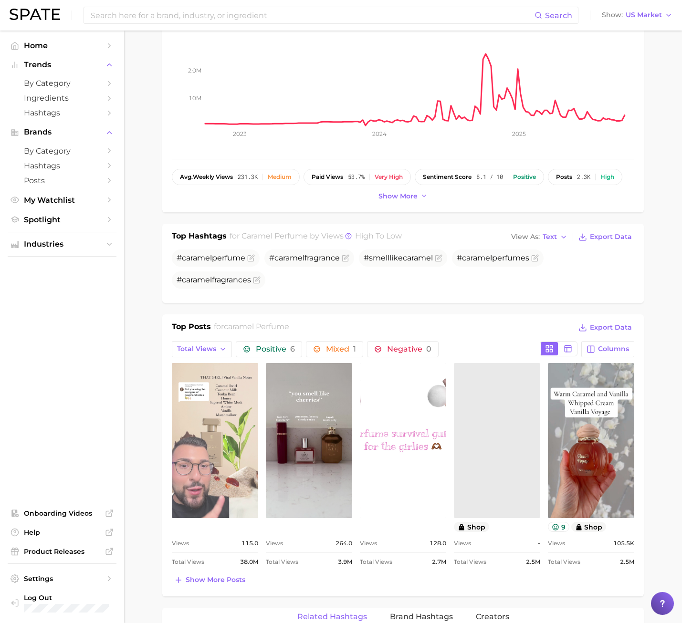
click at [232, 456] on link "view post on TikTok" at bounding box center [215, 440] width 86 height 155
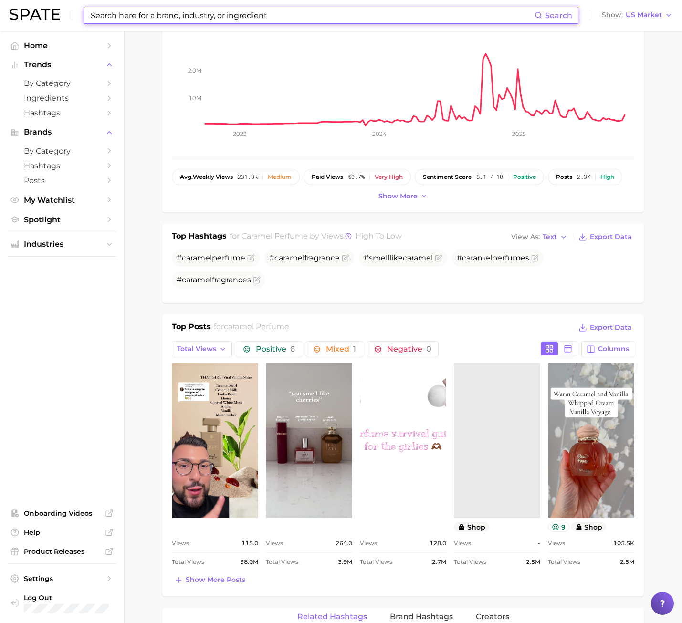
click at [226, 19] on input at bounding box center [312, 15] width 445 height 16
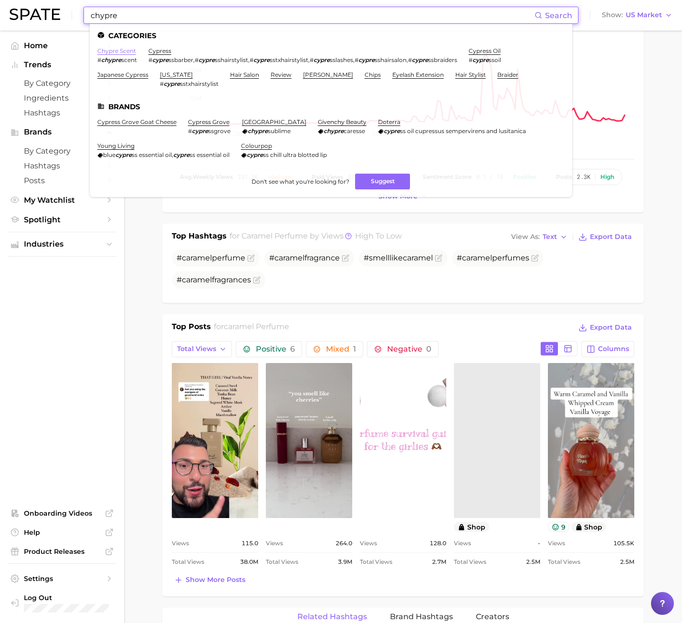
type input "chypre"
click at [129, 51] on link "chypre scent" at bounding box center [116, 50] width 39 height 7
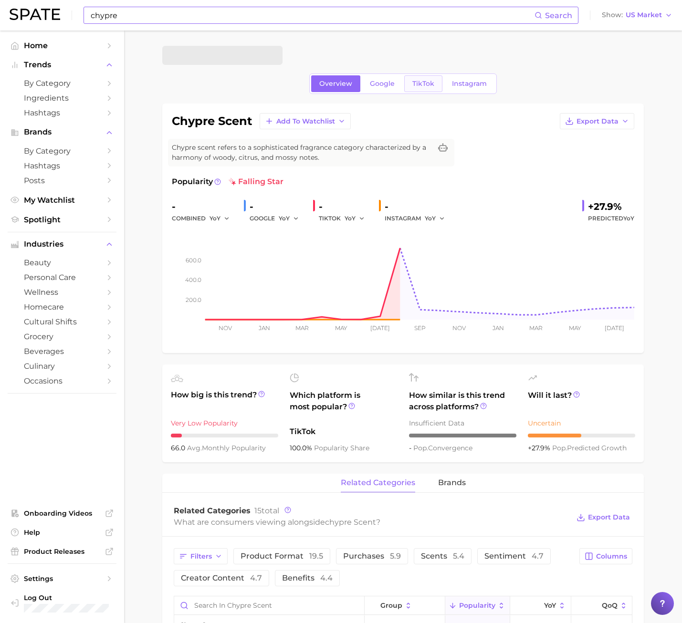
click at [416, 76] on link "TikTok" at bounding box center [423, 83] width 38 height 17
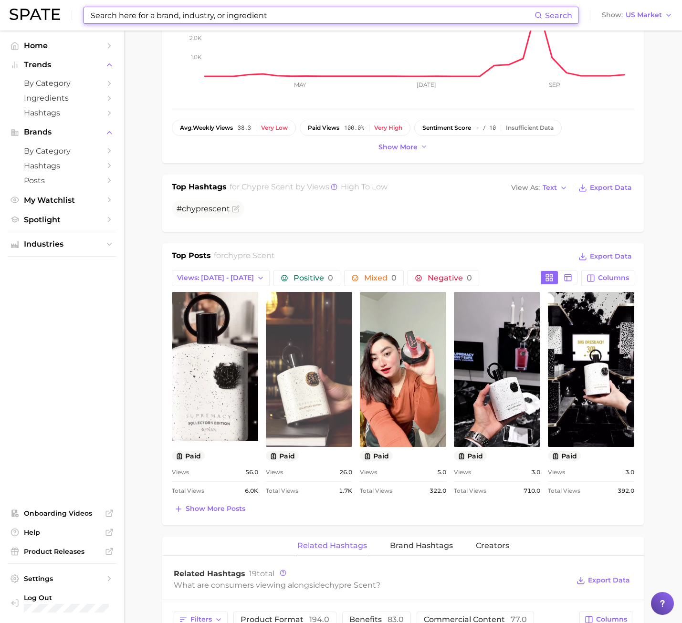
scroll to position [286, 0]
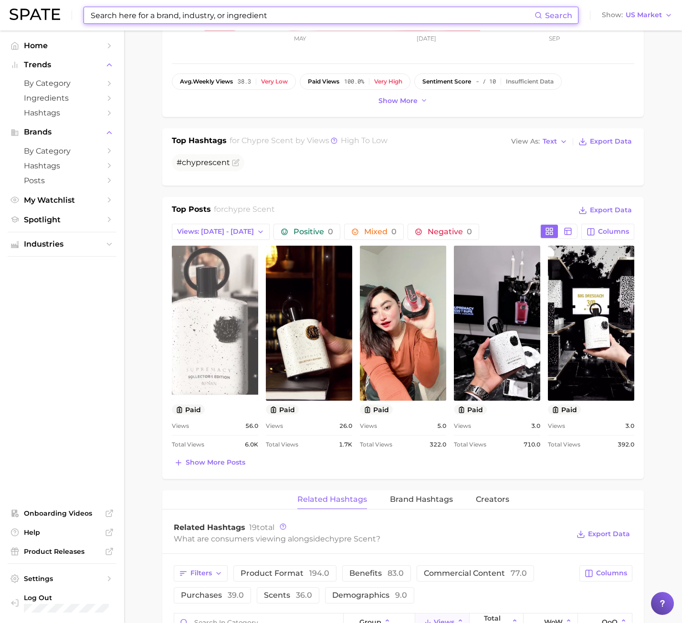
click at [182, 306] on link "view post on TikTok" at bounding box center [215, 323] width 86 height 155
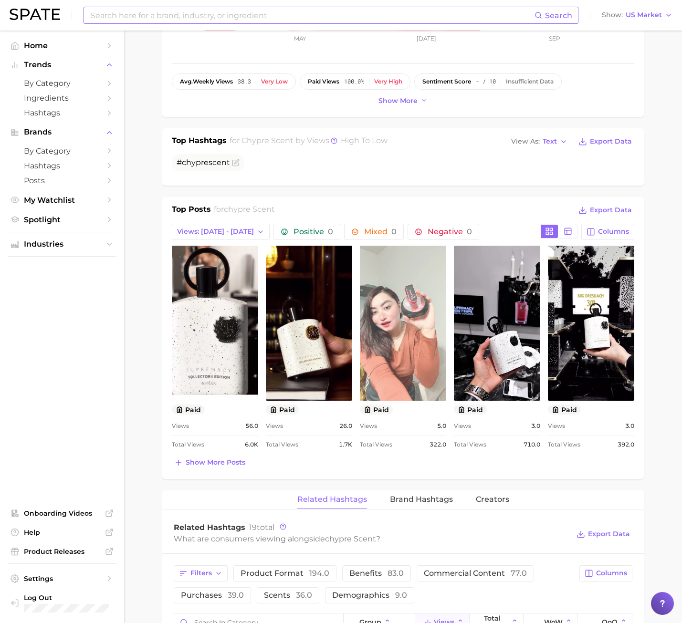
click at [432, 291] on link "view post on TikTok" at bounding box center [403, 323] width 86 height 155
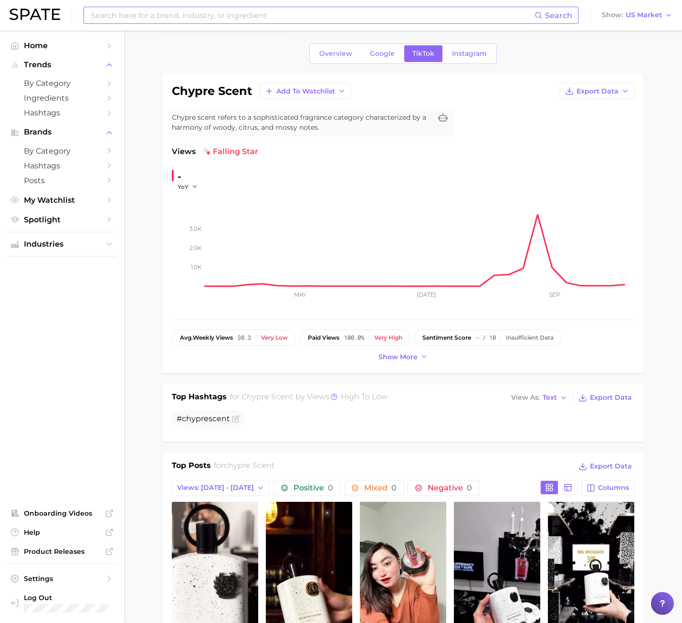
scroll to position [0, 0]
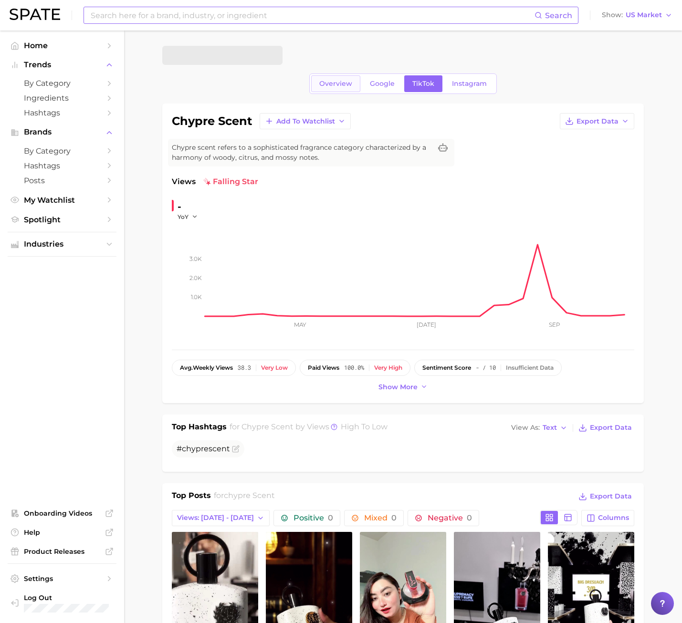
click at [321, 90] on link "Overview" at bounding box center [335, 83] width 49 height 17
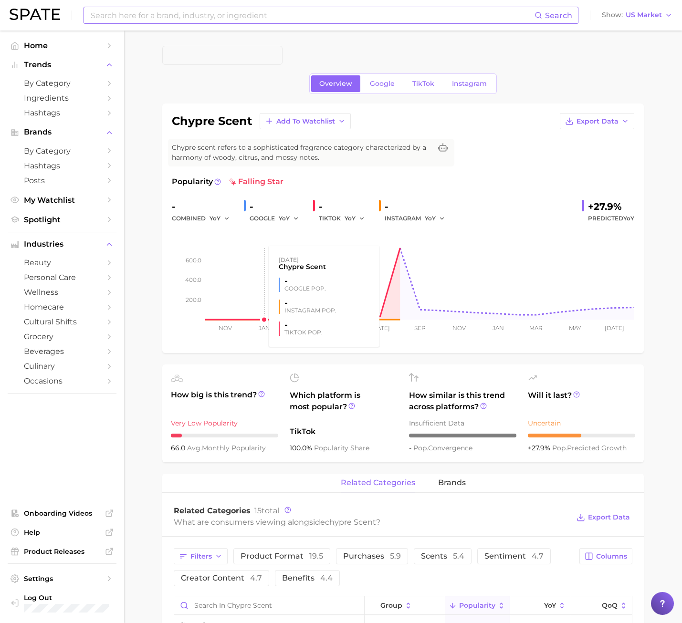
click at [248, 272] on rect at bounding box center [403, 271] width 462 height 95
click at [409, 91] on link "TikTok" at bounding box center [423, 83] width 38 height 17
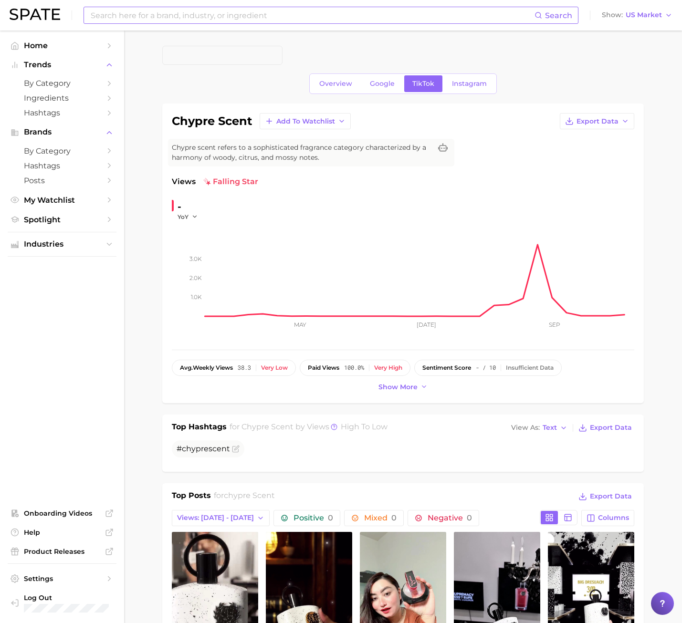
click at [185, 24] on div "Search Show US Market" at bounding box center [341, 15] width 663 height 31
click at [303, 15] on input at bounding box center [312, 15] width 445 height 16
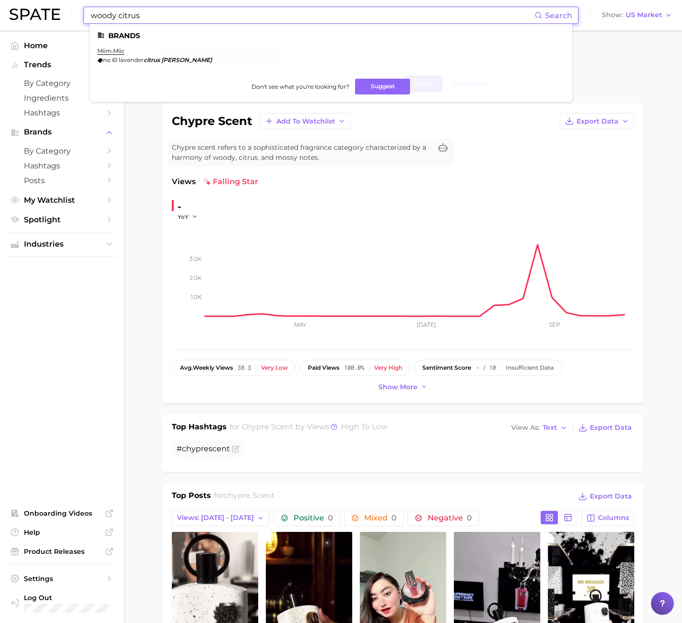
drag, startPoint x: 116, startPoint y: 17, endPoint x: 104, endPoint y: 14, distance: 12.3
click at [104, 14] on input "woody citrus" at bounding box center [312, 15] width 445 height 16
drag, startPoint x: 147, startPoint y: 20, endPoint x: 118, endPoint y: 20, distance: 28.6
click at [118, 20] on input "woody citrus" at bounding box center [312, 15] width 445 height 16
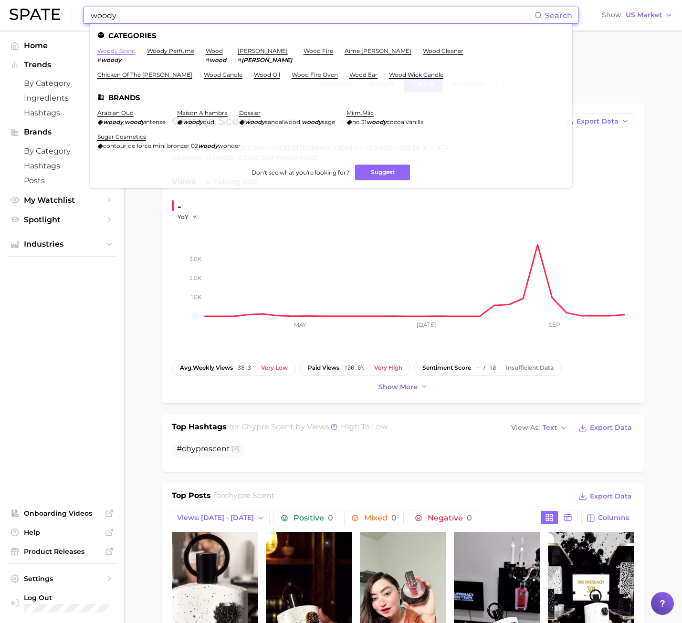
type input "woody"
click at [130, 52] on link "woody scent" at bounding box center [116, 50] width 38 height 7
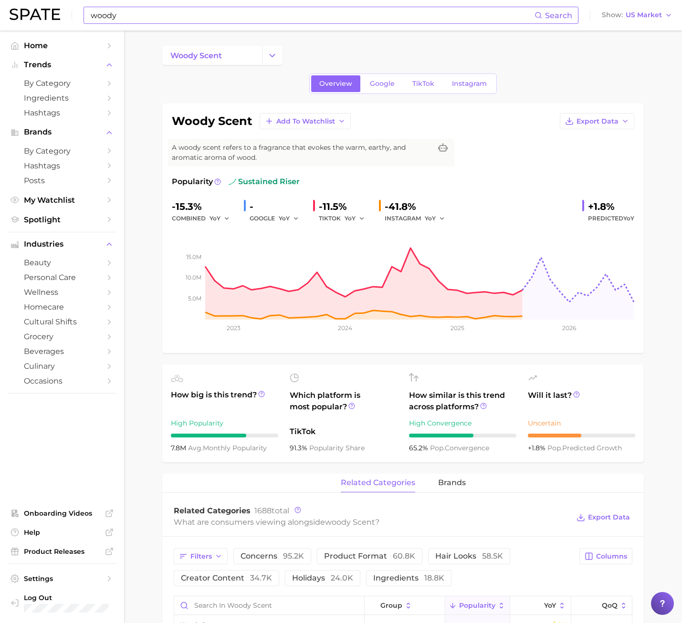
click at [165, 219] on div "woody scent Add to Watchlist Export Data A woody scent refers to a fragrance th…" at bounding box center [402, 228] width 481 height 249
click at [415, 85] on span "TikTok" at bounding box center [423, 84] width 22 height 8
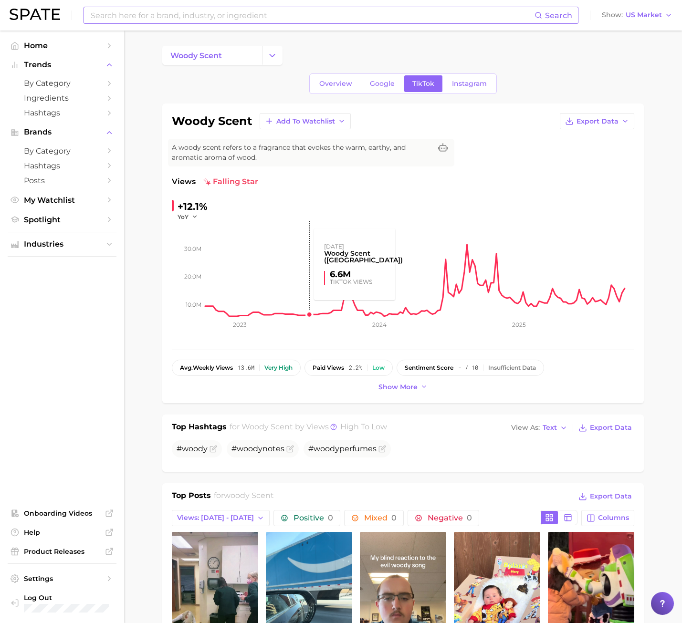
click at [265, 275] on rect at bounding box center [419, 268] width 429 height 95
click at [631, 423] on button "Export Data" at bounding box center [605, 427] width 58 height 13
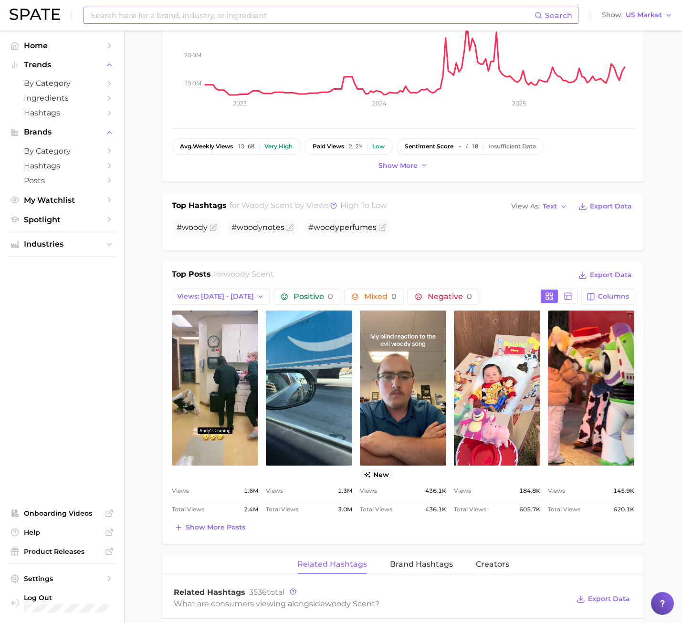
scroll to position [286, 0]
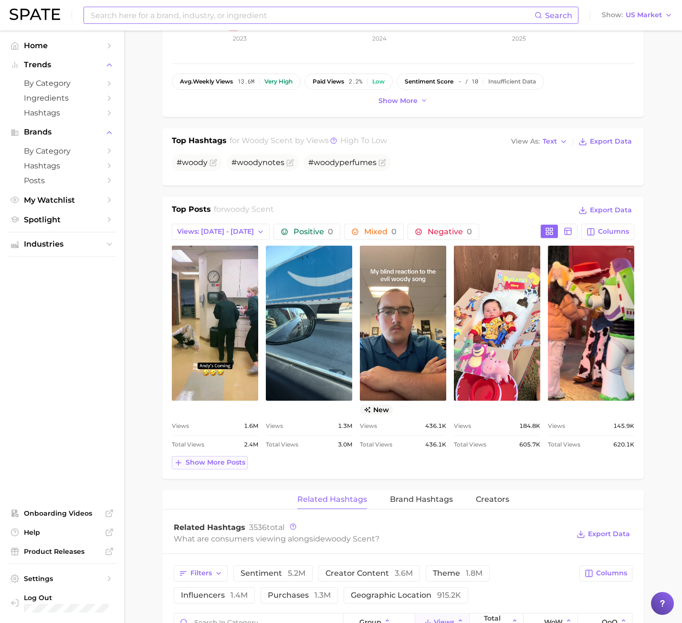
click at [220, 459] on span "Show more posts" at bounding box center [216, 462] width 60 height 8
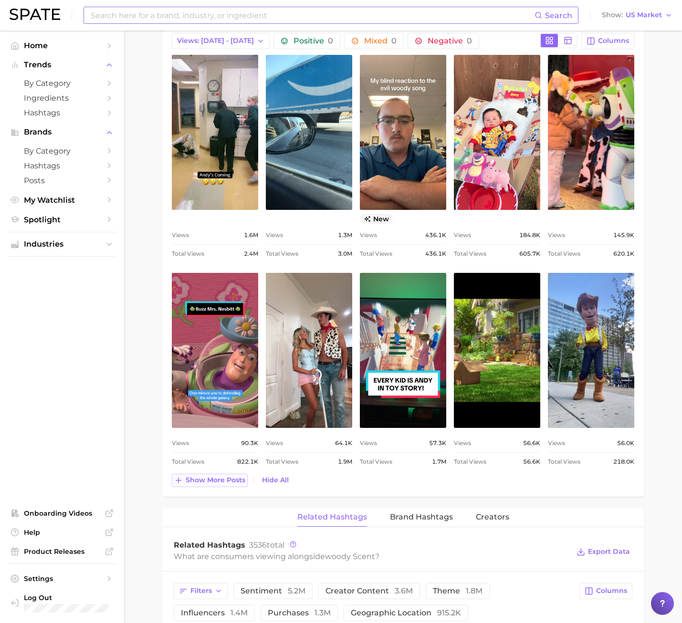
scroll to position [715, 0]
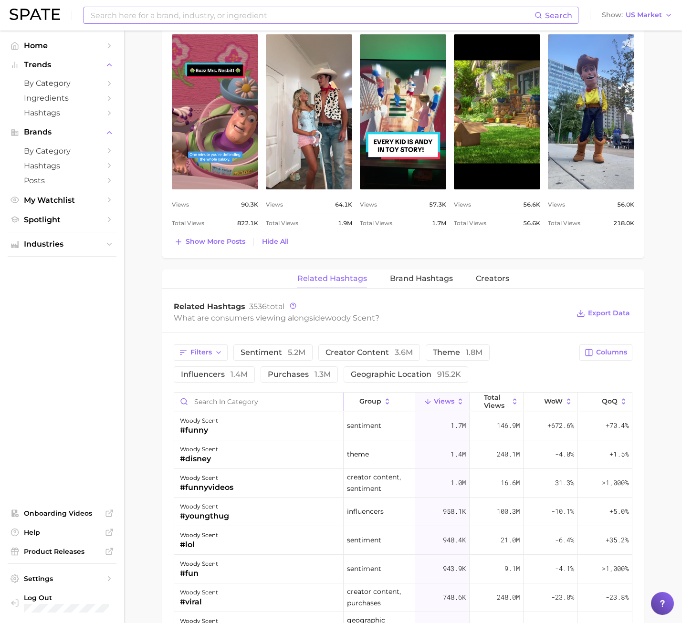
click at [240, 403] on input "Search in category" at bounding box center [258, 402] width 169 height 18
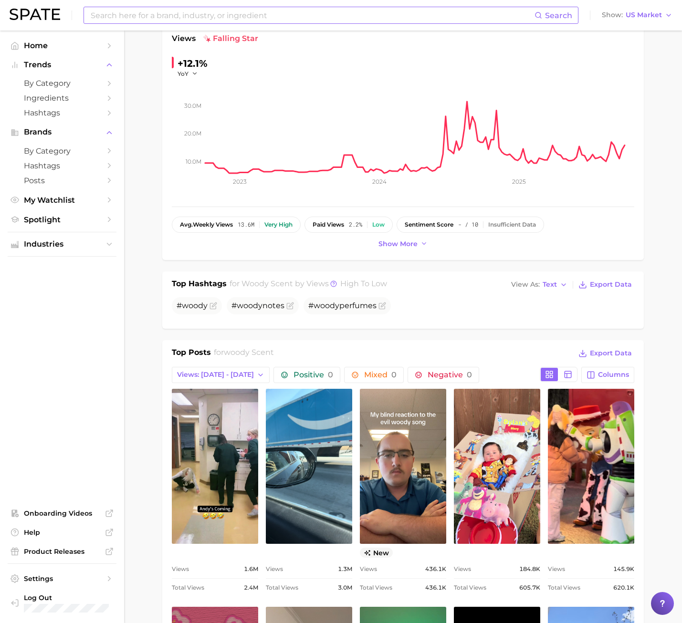
scroll to position [0, 0]
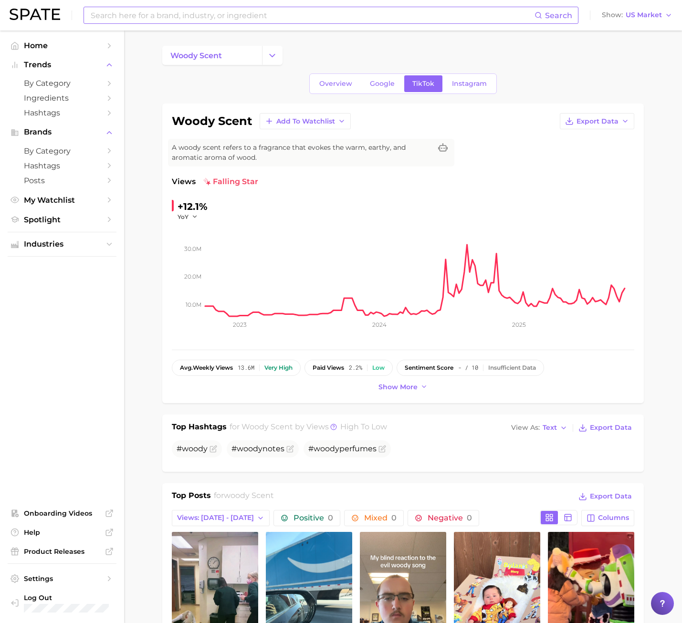
type input "frag"
click at [149, 17] on input at bounding box center [312, 15] width 445 height 16
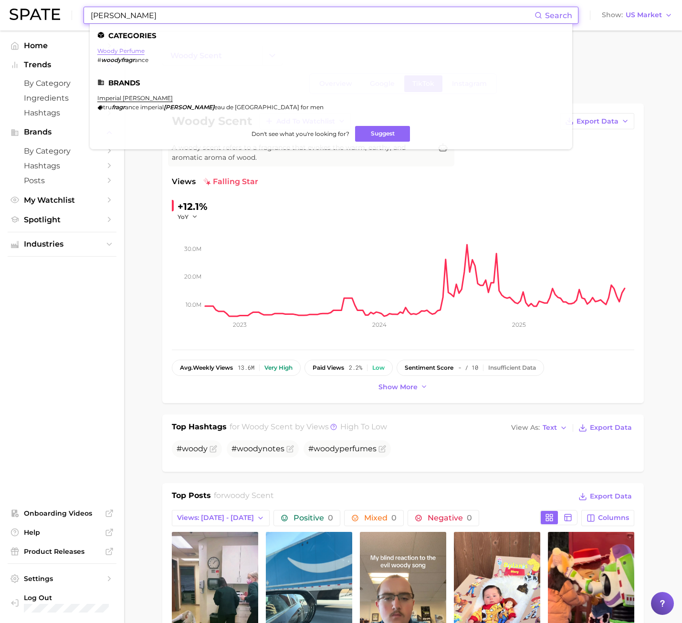
type input "woody fragr"
click at [131, 50] on link "woody perfume" at bounding box center [120, 50] width 47 height 7
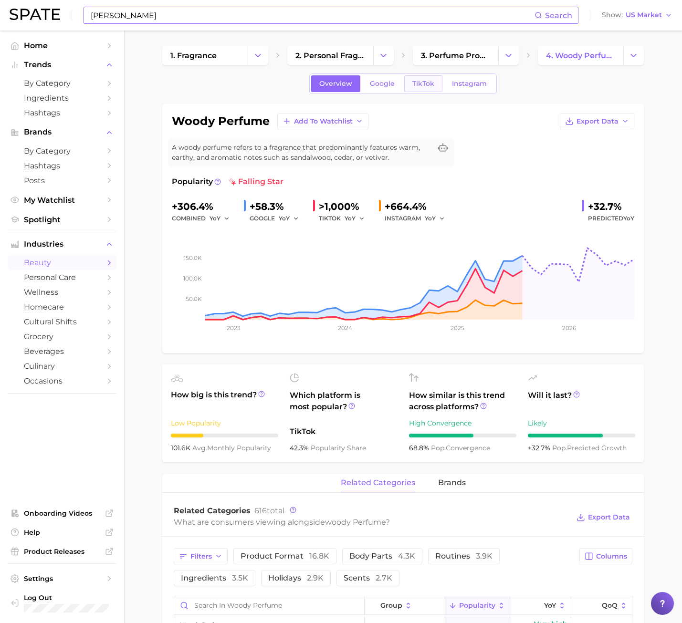
click at [425, 82] on span "TikTok" at bounding box center [423, 84] width 22 height 8
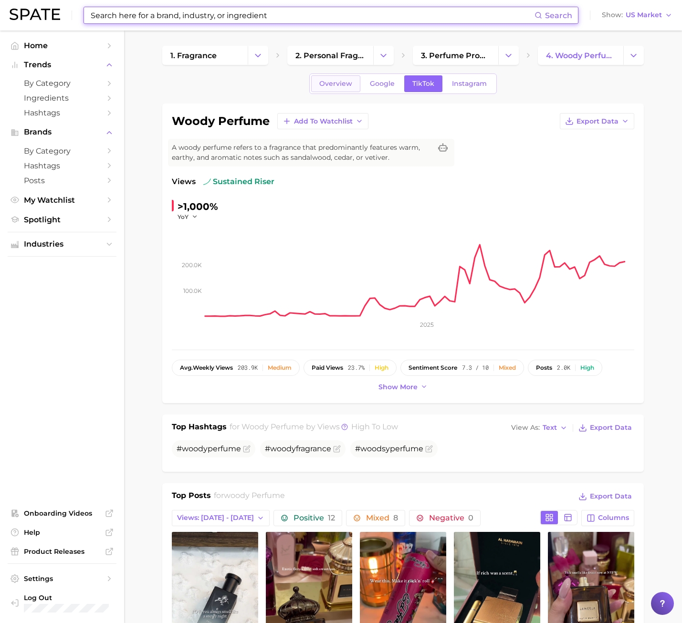
click at [318, 90] on link "Overview" at bounding box center [335, 83] width 49 height 17
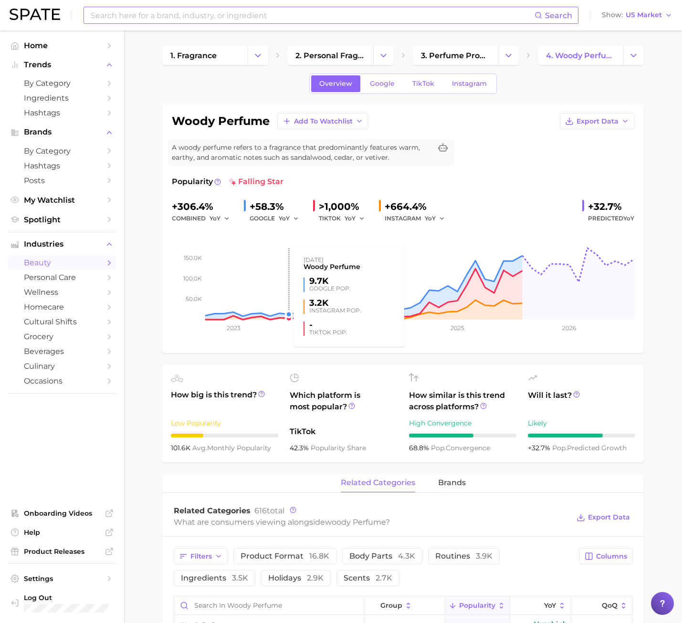
click at [274, 253] on rect at bounding box center [403, 271] width 462 height 95
click at [417, 82] on span "TikTok" at bounding box center [423, 84] width 22 height 8
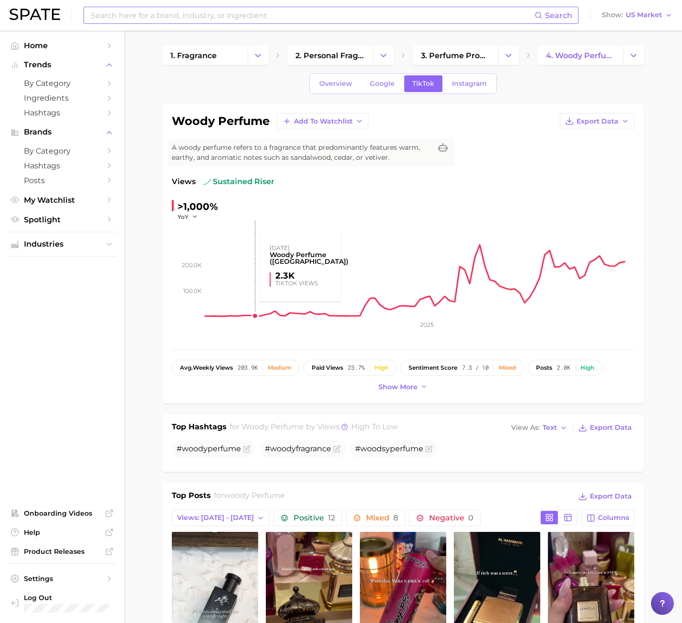
click at [253, 288] on rect at bounding box center [419, 268] width 429 height 95
click at [602, 429] on span "Export Data" at bounding box center [611, 428] width 42 height 8
click at [75, 304] on ul "Home Trends by Category Ingredients Hashtags Brands by Category Hashtags Posts …" at bounding box center [62, 326] width 109 height 577
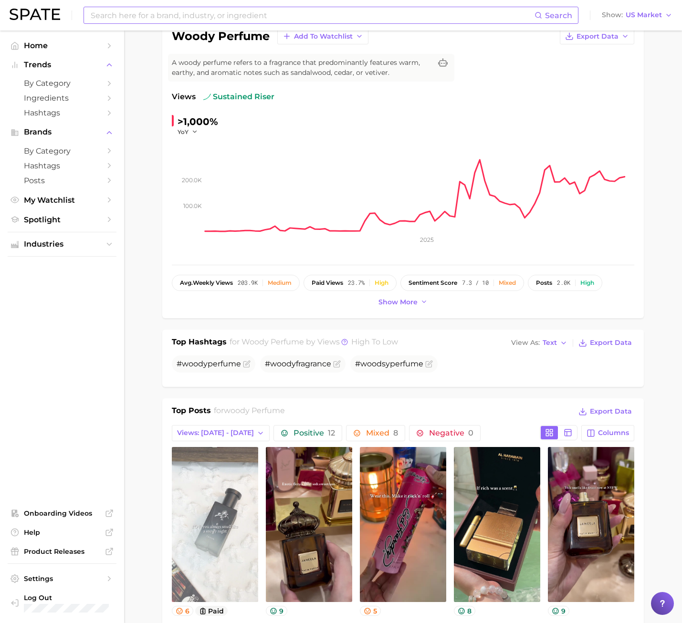
scroll to position [143, 0]
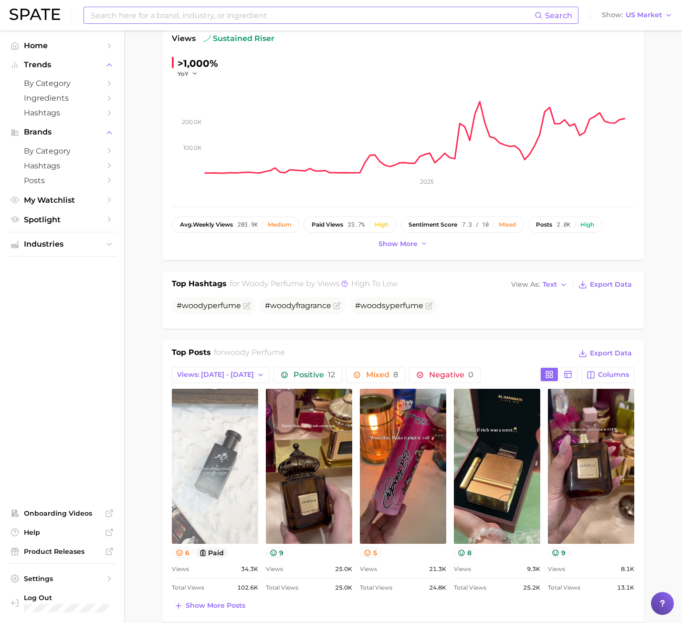
click at [245, 421] on link "view post on TikTok" at bounding box center [215, 466] width 86 height 155
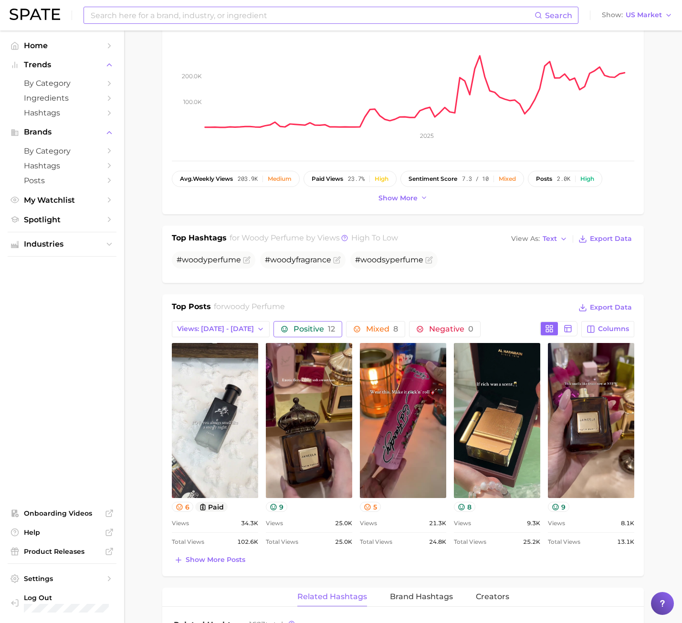
scroll to position [238, 0]
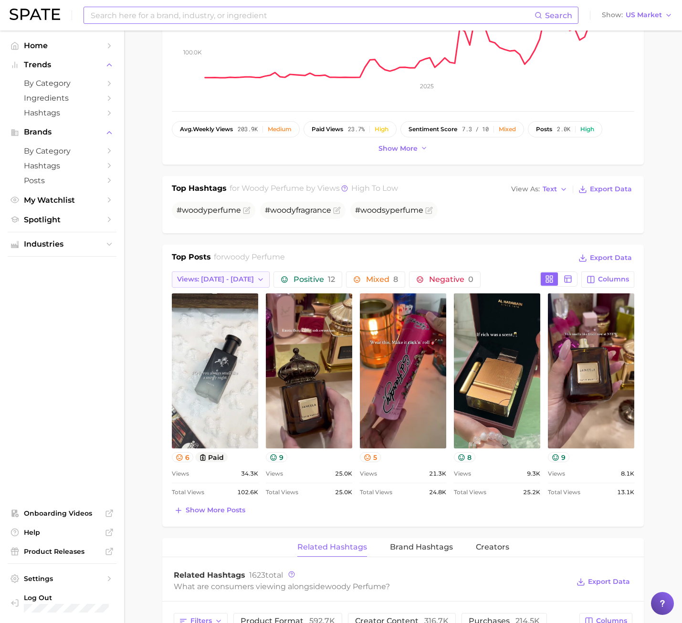
click at [231, 280] on span "Views: [DATE] - [DATE]" at bounding box center [215, 279] width 77 height 8
click at [210, 314] on button "Views: [DATE] - [DATE]" at bounding box center [224, 314] width 105 height 17
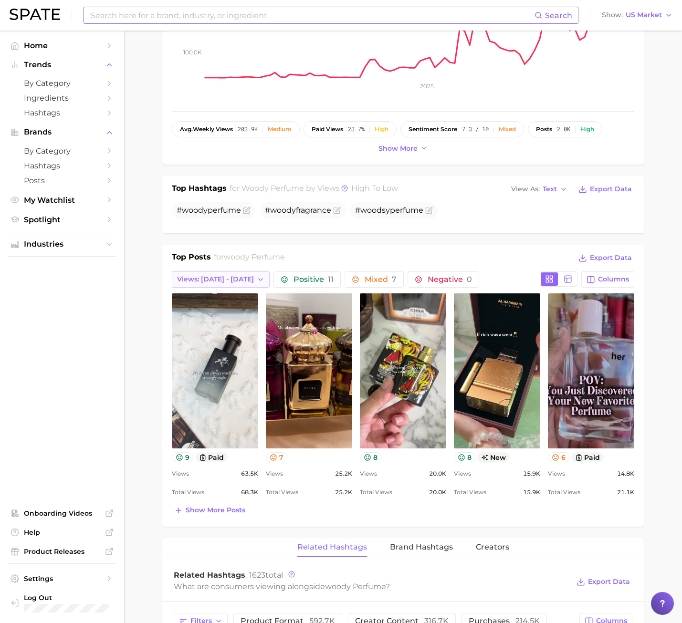
scroll to position [0, 0]
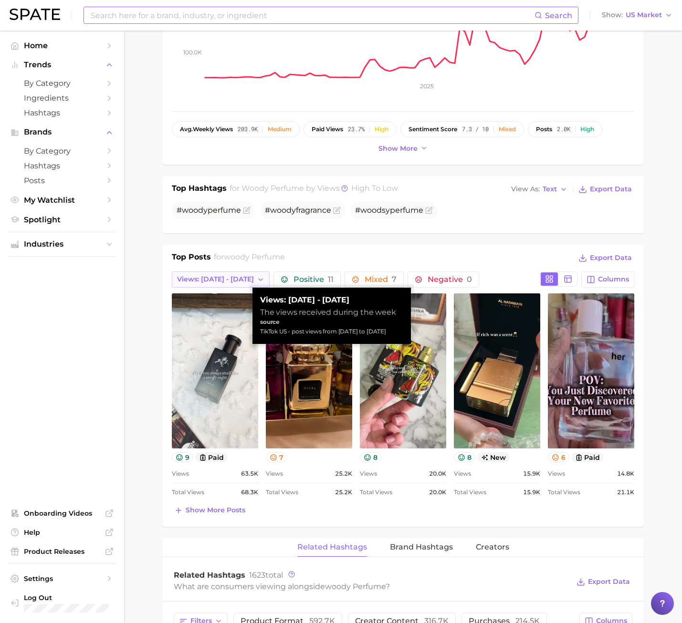
click at [218, 286] on button "Views: [DATE] - [DATE]" at bounding box center [221, 279] width 98 height 16
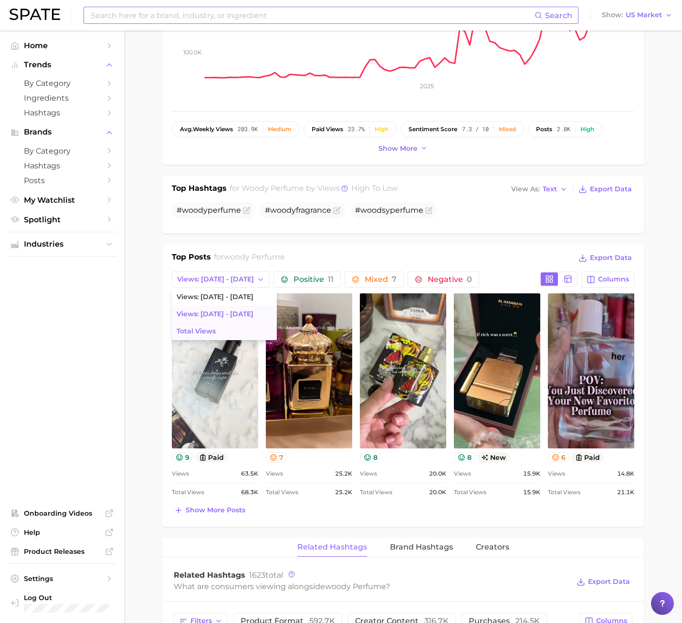
click at [208, 336] on button "Total Views" at bounding box center [224, 331] width 105 height 17
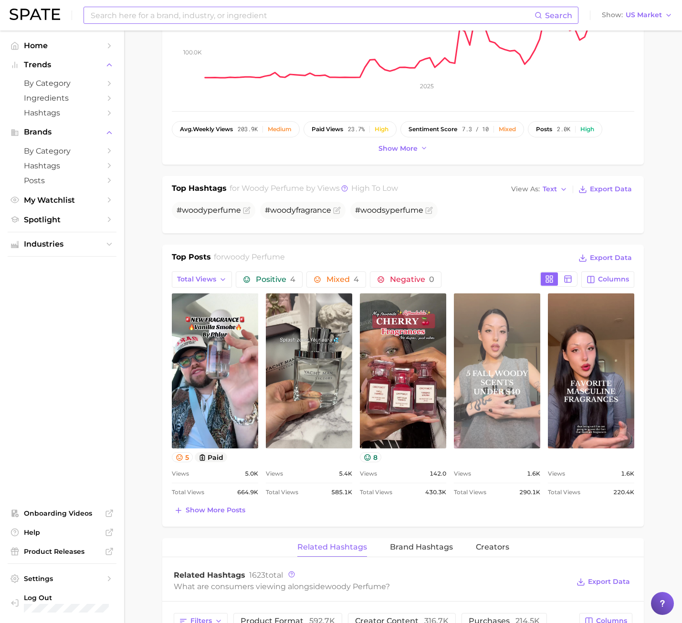
click at [467, 366] on link "view post on TikTok" at bounding box center [497, 370] width 86 height 155
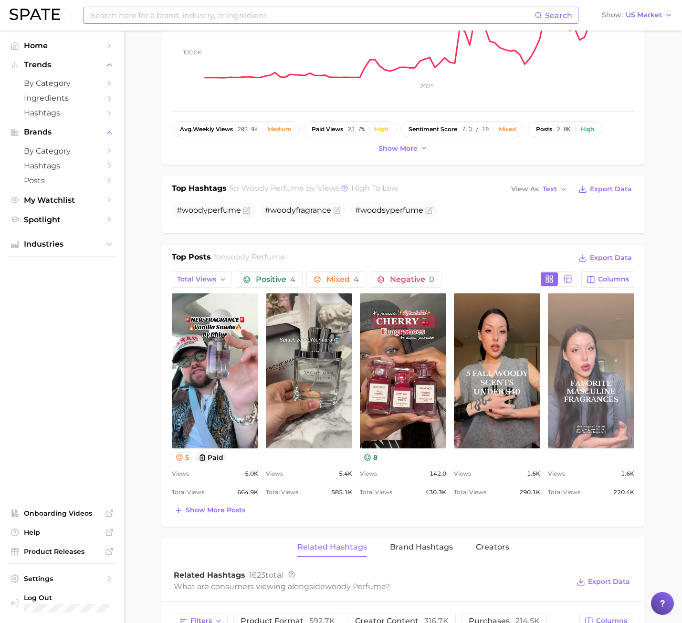
click at [624, 392] on link "view post on TikTok" at bounding box center [591, 370] width 86 height 155
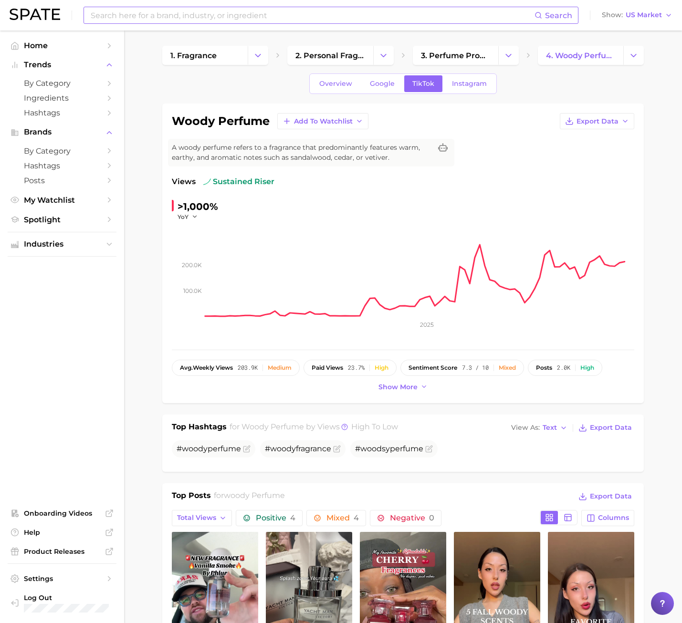
click at [185, 15] on input at bounding box center [312, 15] width 445 height 16
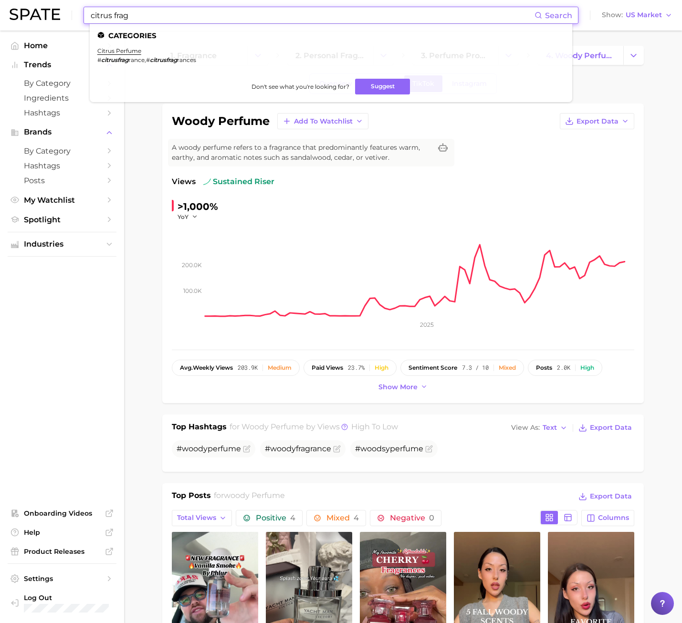
type input "citrus frag"
click at [135, 46] on ul "Categories citrus perfume # citrusfrag rance , # citrusfrag rances Don't see wh…" at bounding box center [331, 63] width 482 height 78
click at [135, 49] on link "citrus perfume" at bounding box center [119, 50] width 44 height 7
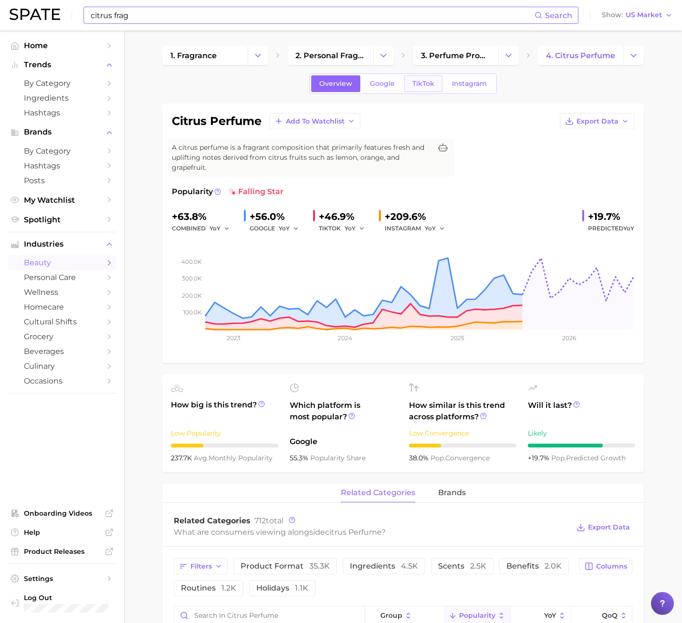
click at [411, 89] on link "TikTok" at bounding box center [423, 83] width 38 height 17
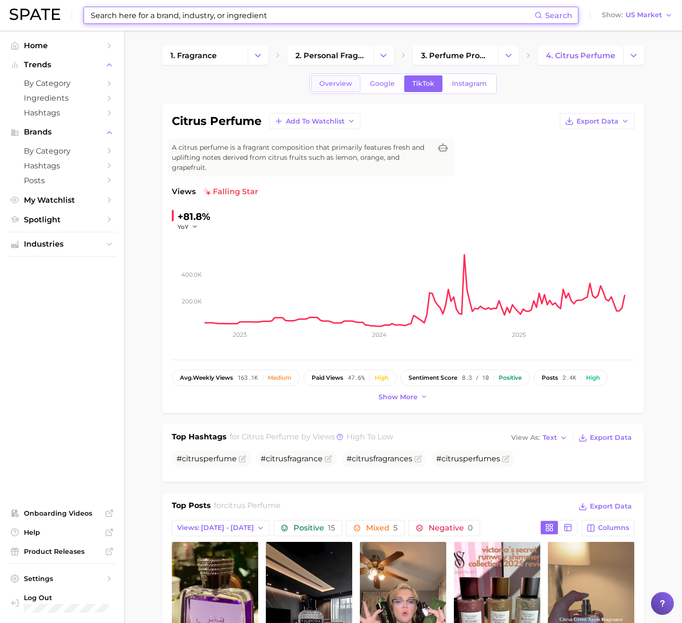
click at [340, 80] on span "Overview" at bounding box center [335, 84] width 33 height 8
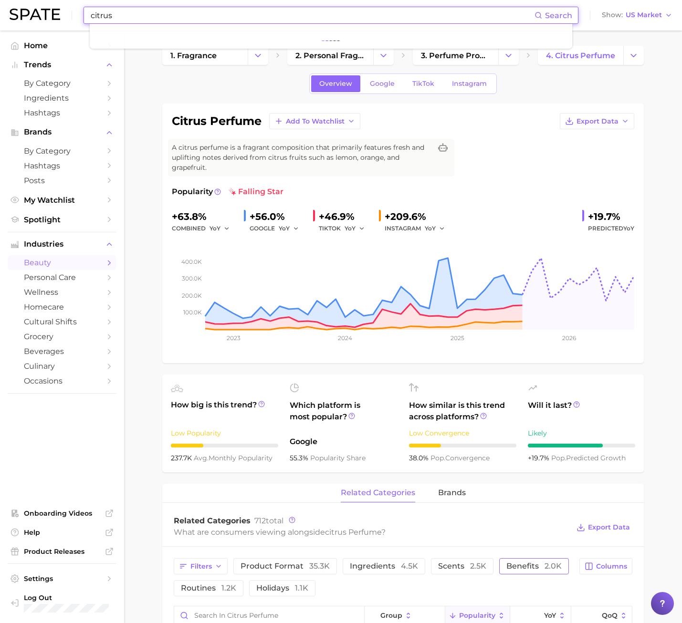
type input "citrus"
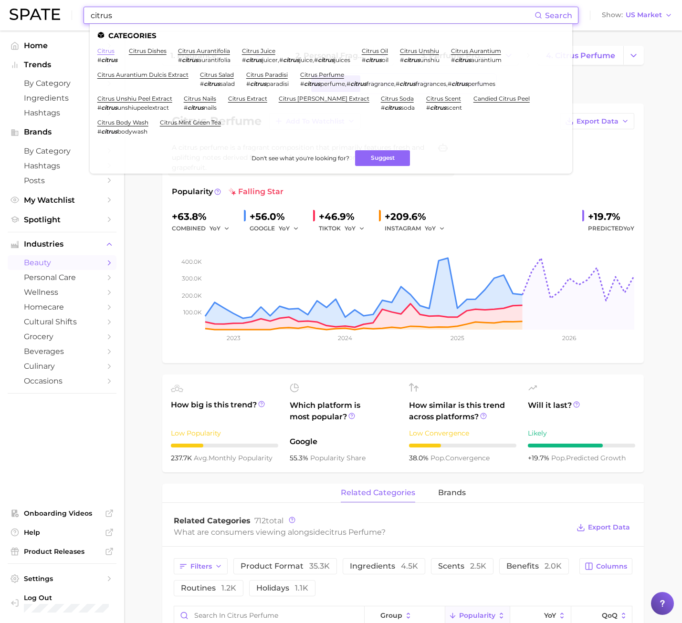
click at [104, 50] on link "citrus" at bounding box center [105, 50] width 17 height 7
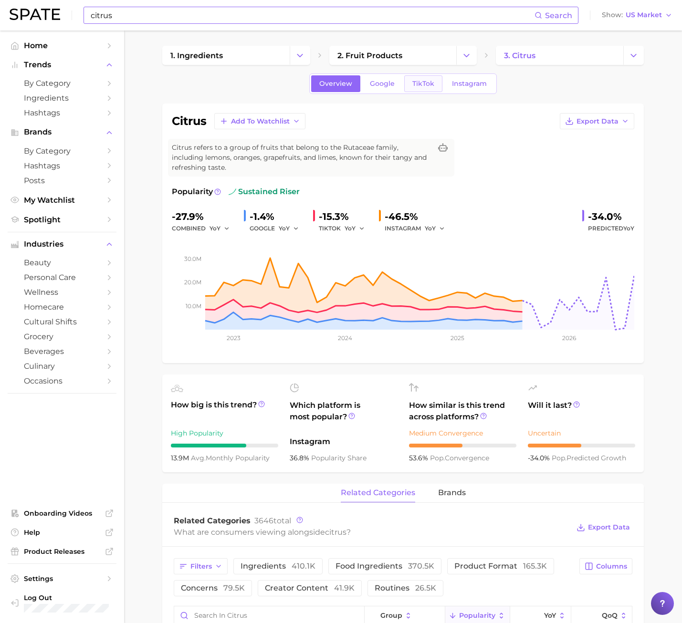
click at [432, 84] on span "TikTok" at bounding box center [423, 84] width 22 height 8
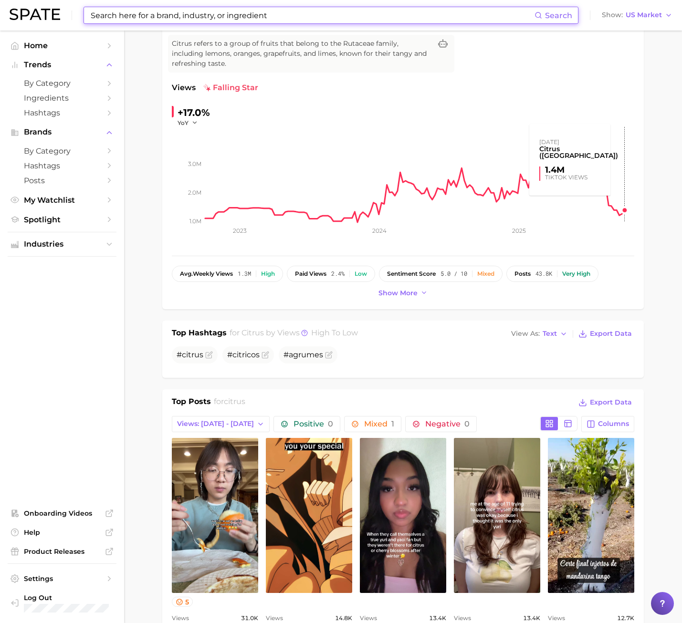
scroll to position [191, 0]
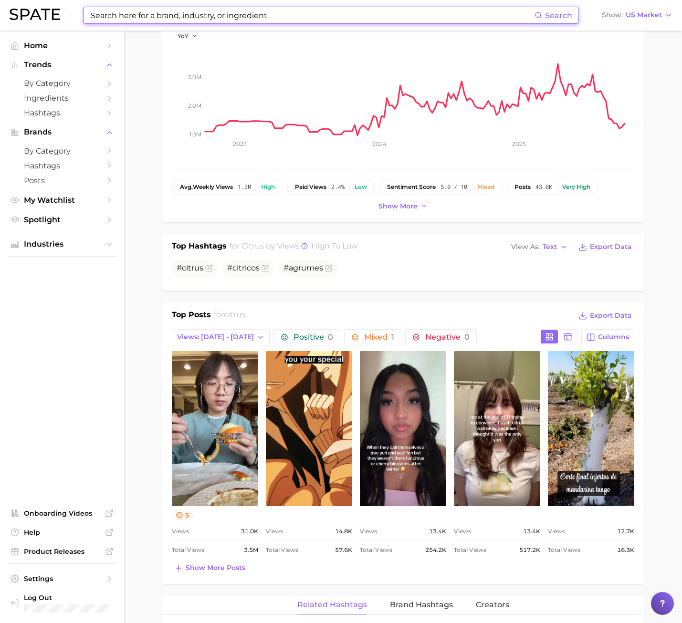
type input "citrus"
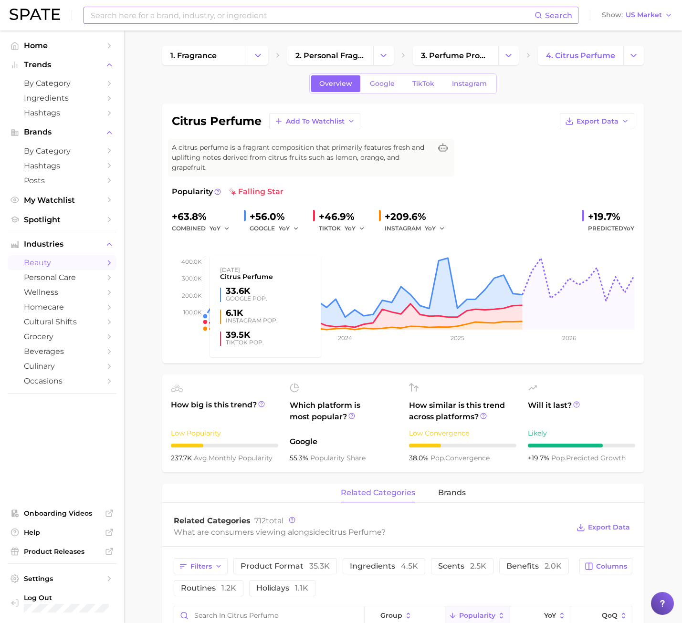
click at [201, 310] on rect at bounding box center [403, 281] width 462 height 95
click at [414, 84] on span "TikTok" at bounding box center [423, 84] width 22 height 8
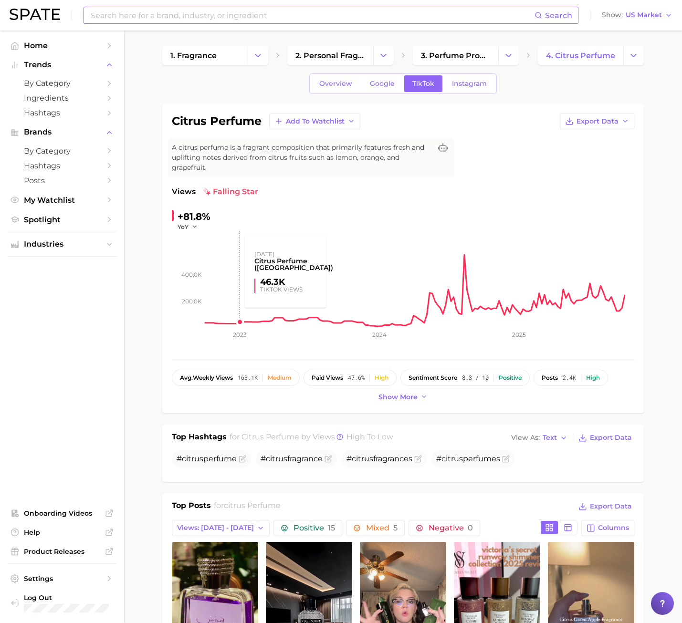
click at [256, 222] on div "+81.8% YoY" at bounding box center [236, 220] width 129 height 22
click at [393, 80] on span "Google" at bounding box center [382, 84] width 25 height 8
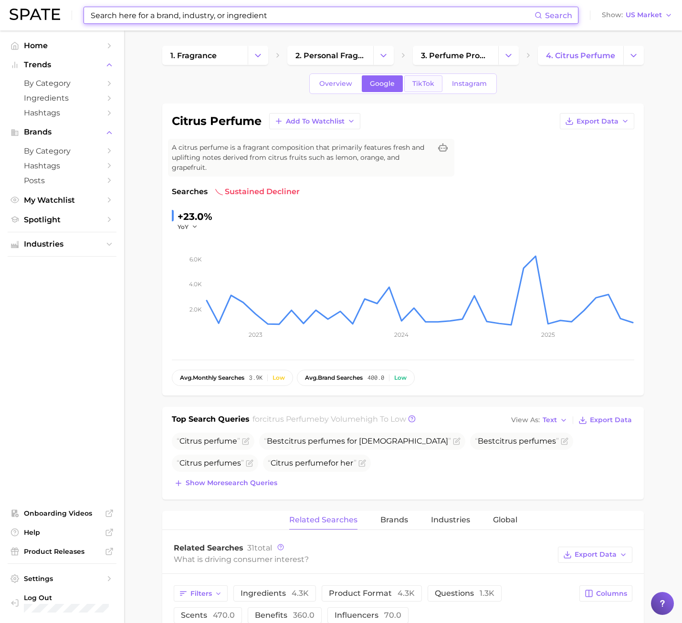
click at [435, 90] on link "TikTok" at bounding box center [423, 83] width 38 height 17
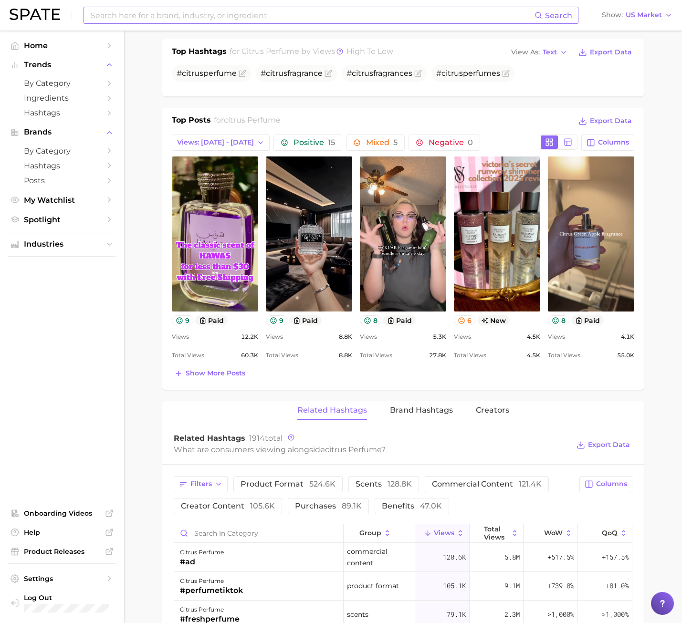
scroll to position [382, 0]
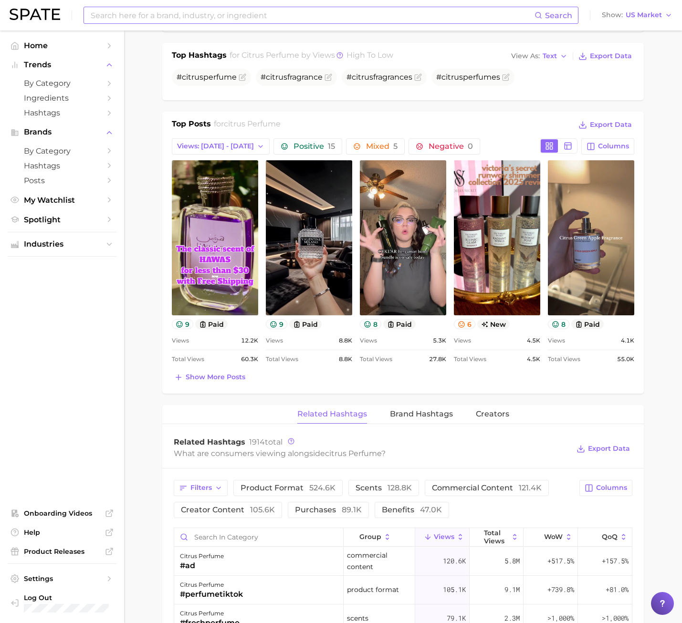
click at [219, 414] on div "Related Hashtags Brand Hashtags Creators" at bounding box center [402, 414] width 481 height 19
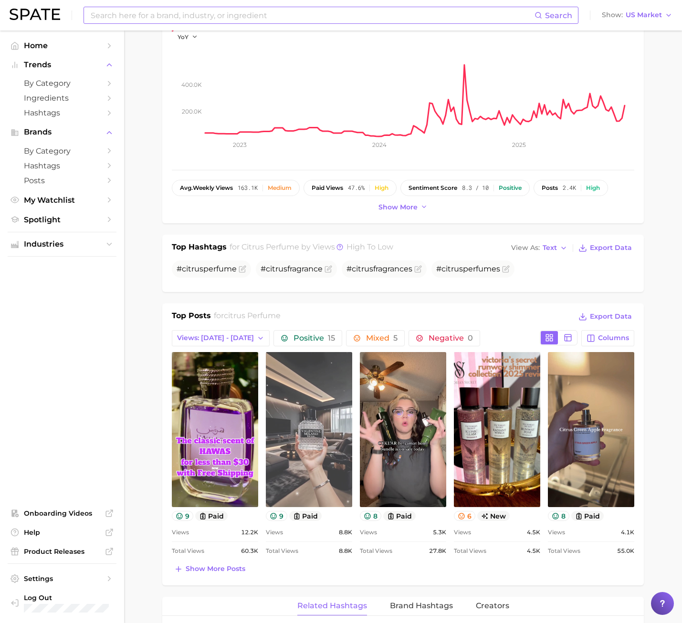
scroll to position [143, 0]
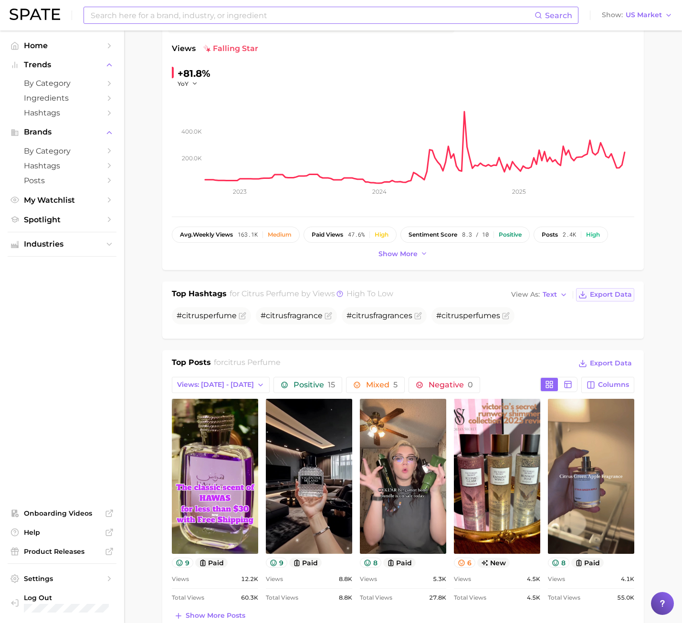
click at [592, 293] on span "Export Data" at bounding box center [611, 294] width 42 height 8
click at [77, 291] on ul "Home Trends by Category Ingredients Hashtags Brands by Category Hashtags Posts …" at bounding box center [62, 326] width 109 height 577
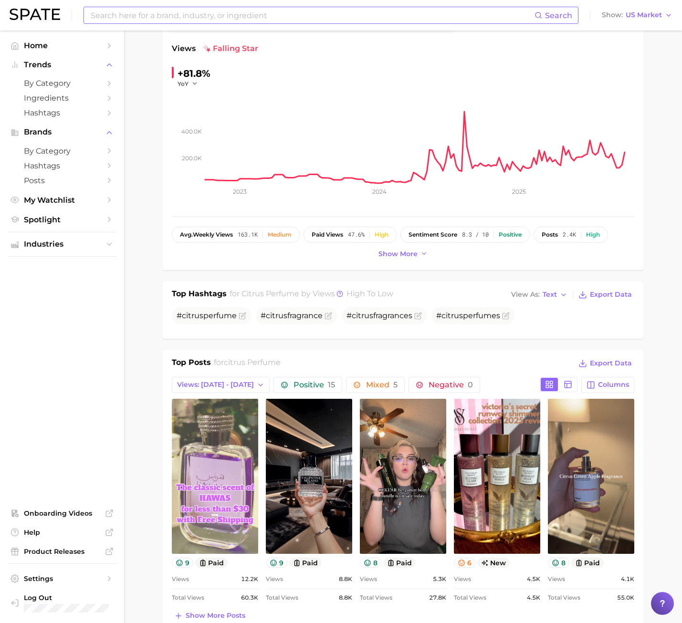
scroll to position [286, 0]
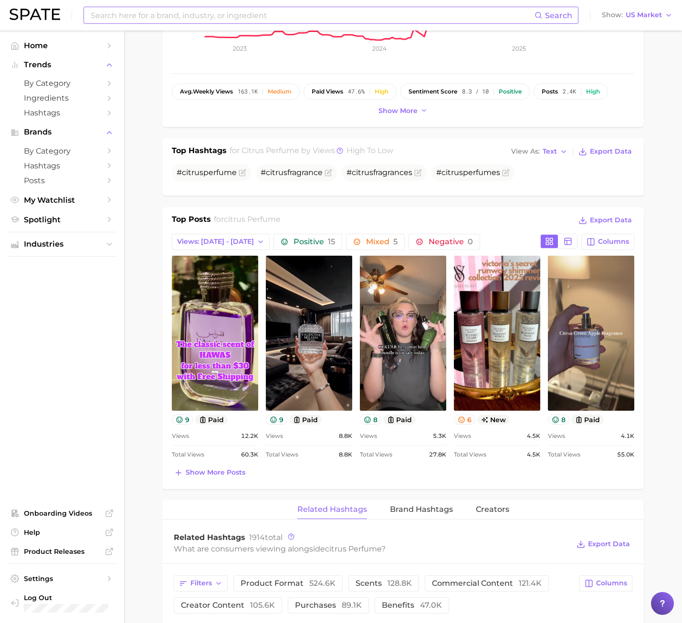
click at [236, 472] on span "Show more posts" at bounding box center [216, 472] width 60 height 8
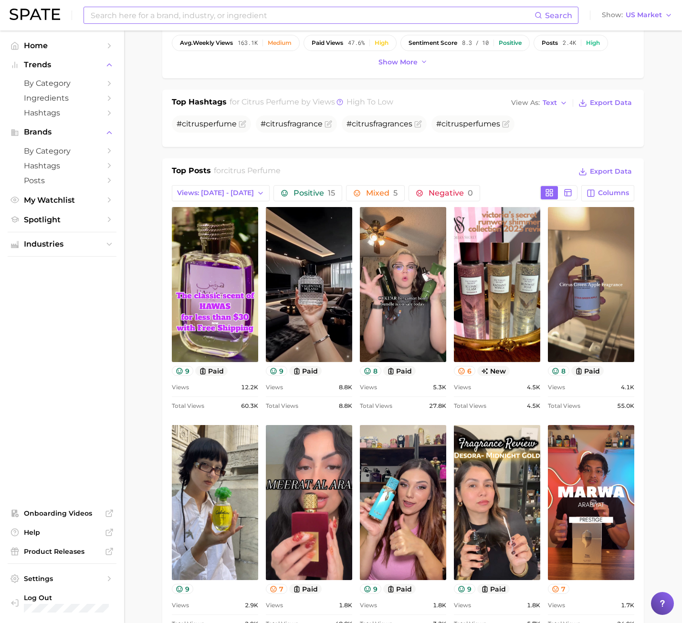
scroll to position [334, 0]
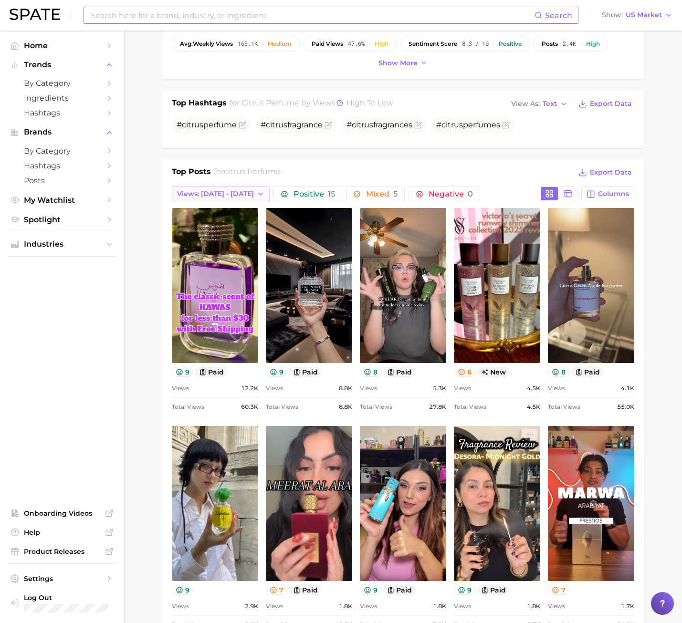
drag, startPoint x: 228, startPoint y: 193, endPoint x: 226, endPoint y: 201, distance: 8.7
click at [228, 193] on span "Views: [DATE] - [DATE]" at bounding box center [215, 194] width 77 height 8
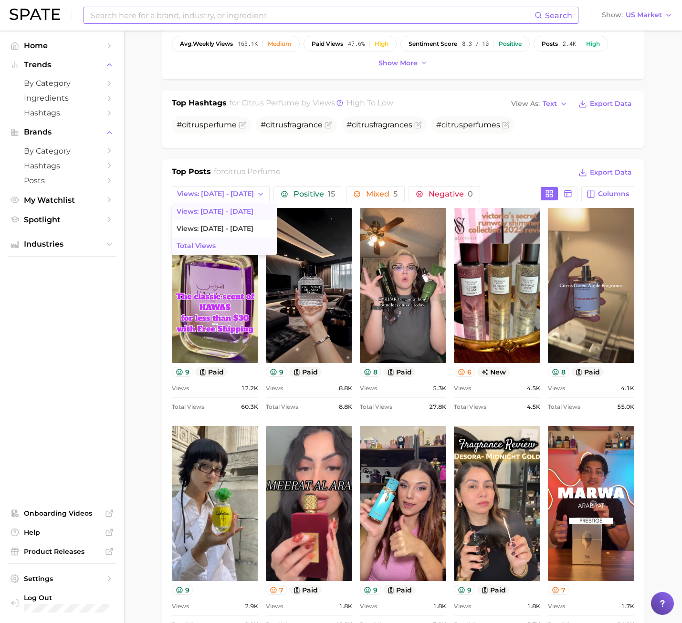
click at [211, 243] on span "Total Views" at bounding box center [195, 246] width 39 height 8
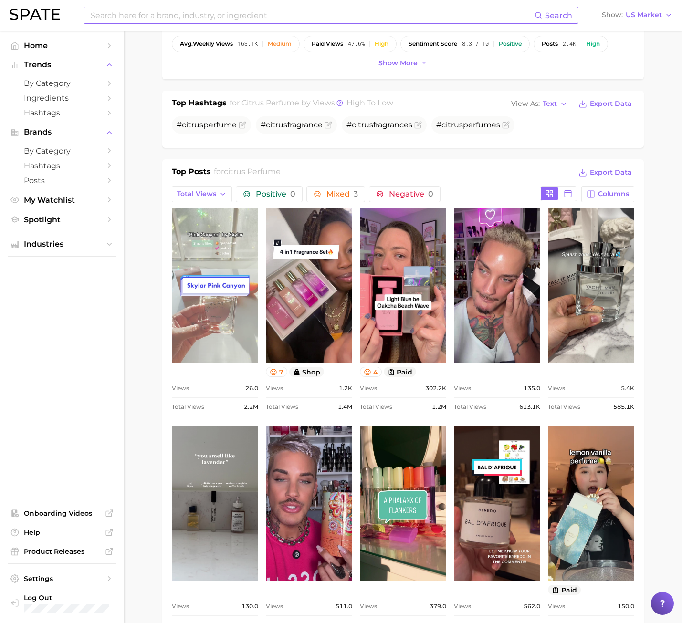
scroll to position [0, 0]
click at [229, 303] on link "view post on TikTok" at bounding box center [215, 285] width 86 height 155
